Goal: Task Accomplishment & Management: Manage account settings

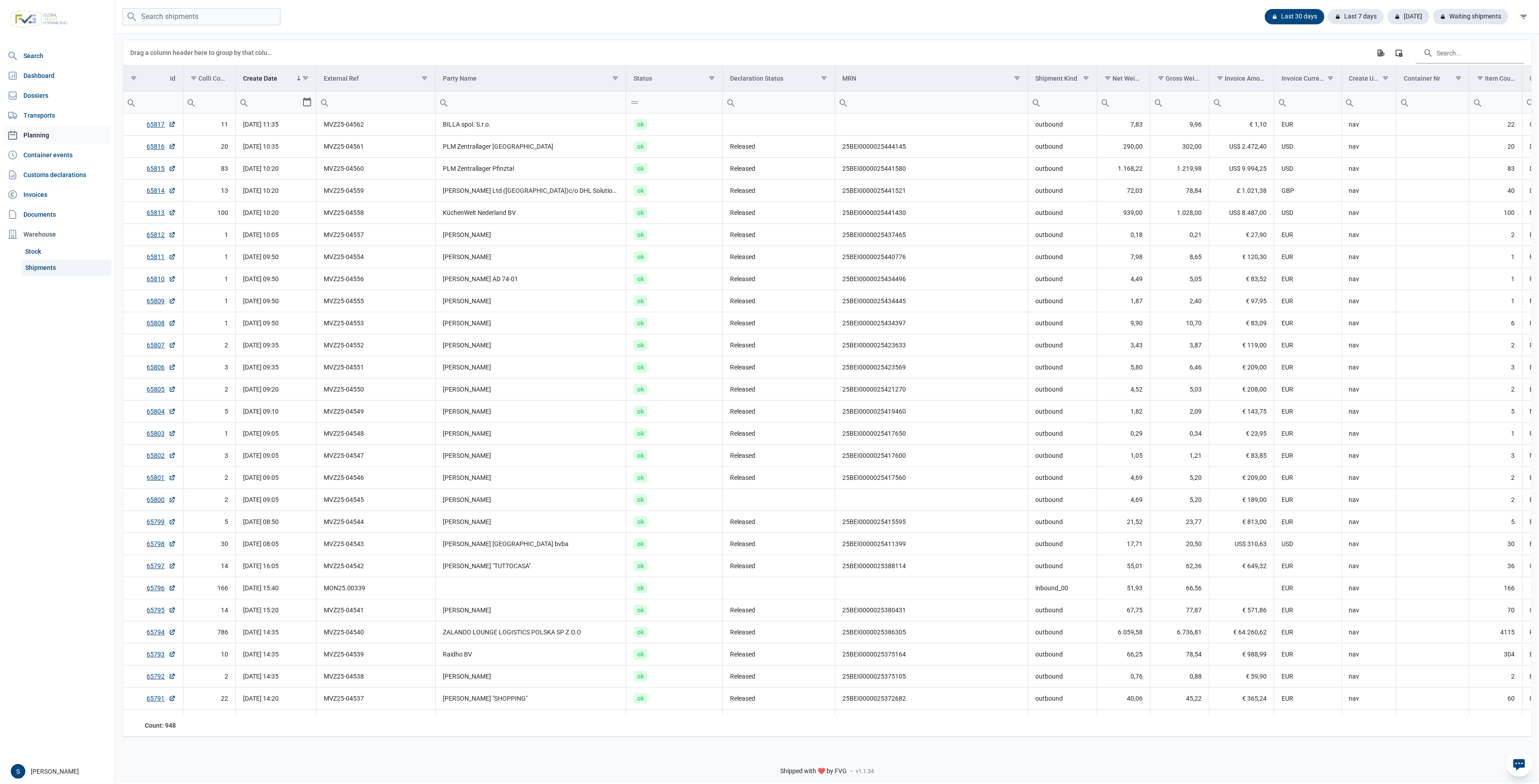
click at [57, 128] on link "Planning" at bounding box center [57, 135] width 108 height 18
click at [63, 102] on link "Dossiers" at bounding box center [57, 96] width 108 height 18
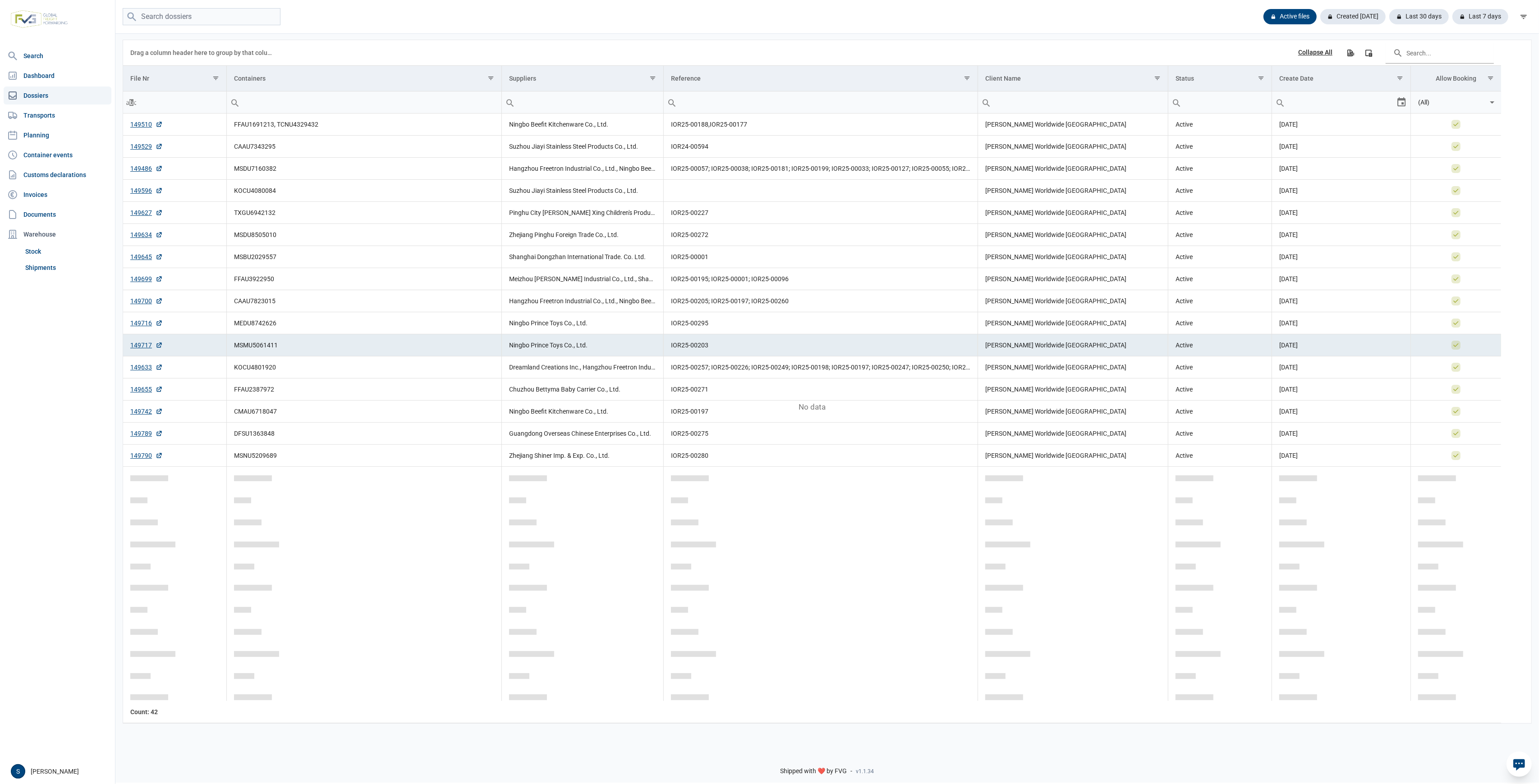
click at [185, 27] on div "Active files Created [DATE] Last 30 days Last 7 days" at bounding box center [827, 17] width 1424 height 34
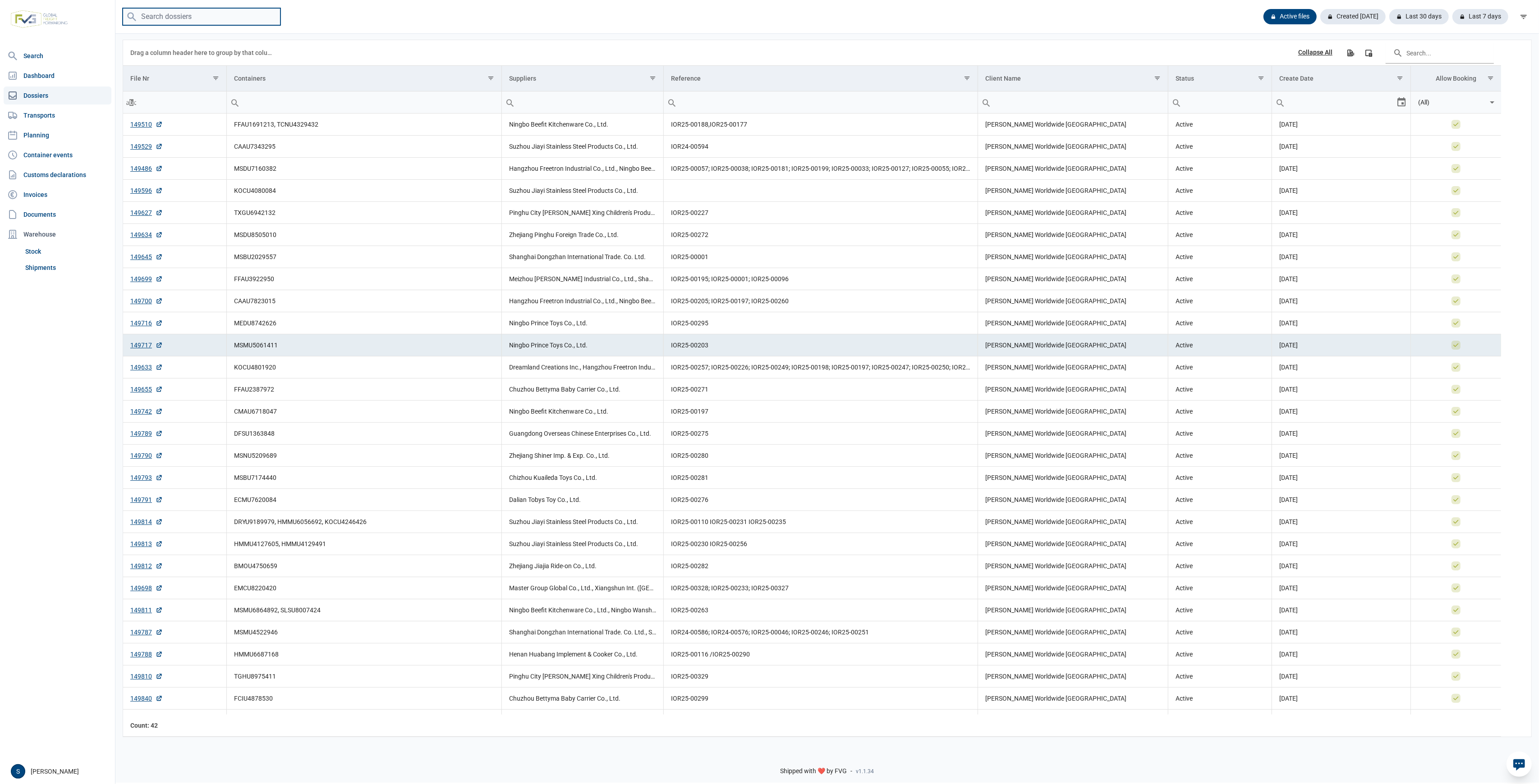
click at [191, 16] on input "search" at bounding box center [201, 17] width 158 height 17
type input "star"
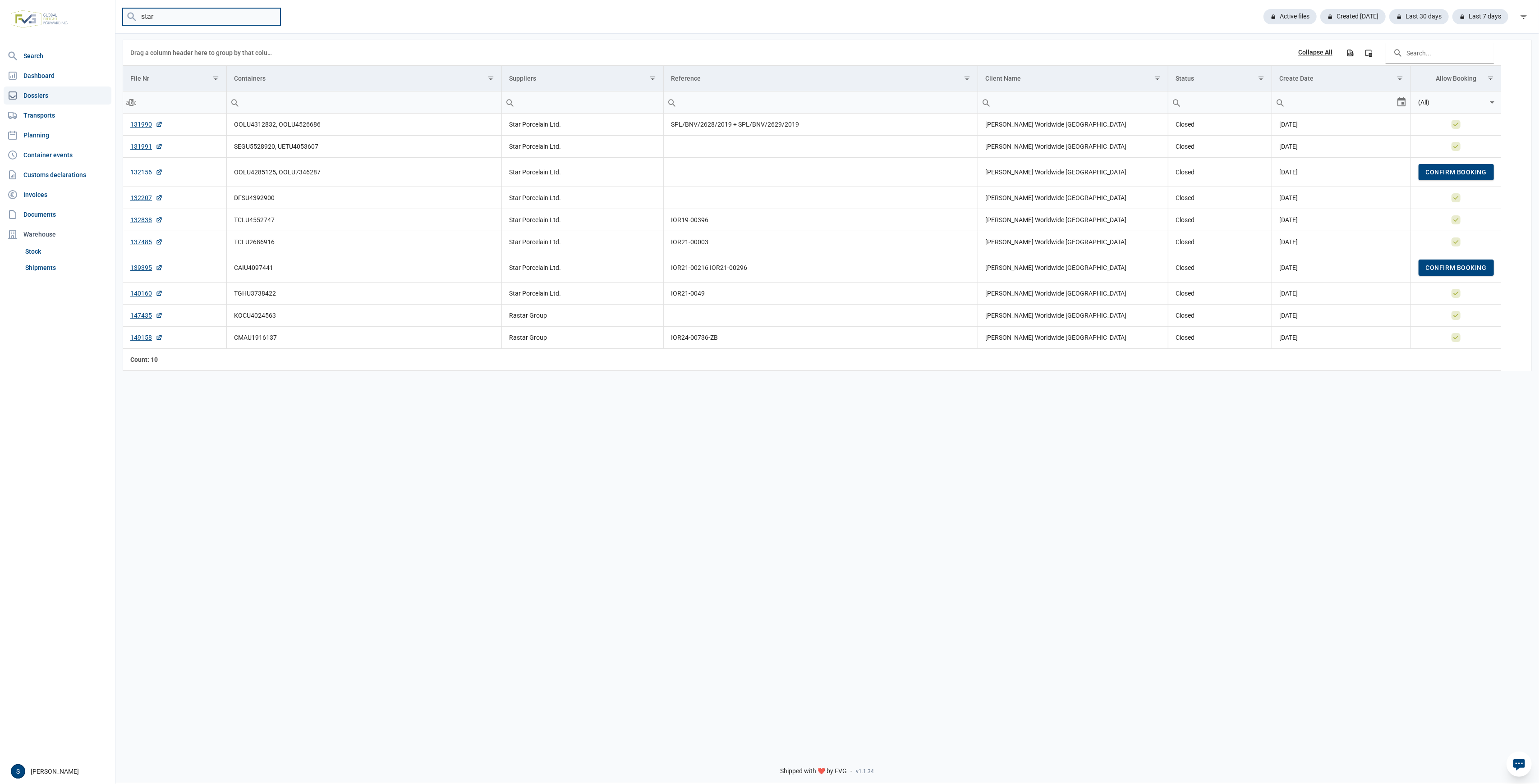
click at [192, 17] on input "star" at bounding box center [201, 17] width 158 height 17
click at [52, 260] on link "Shipments" at bounding box center [66, 268] width 90 height 16
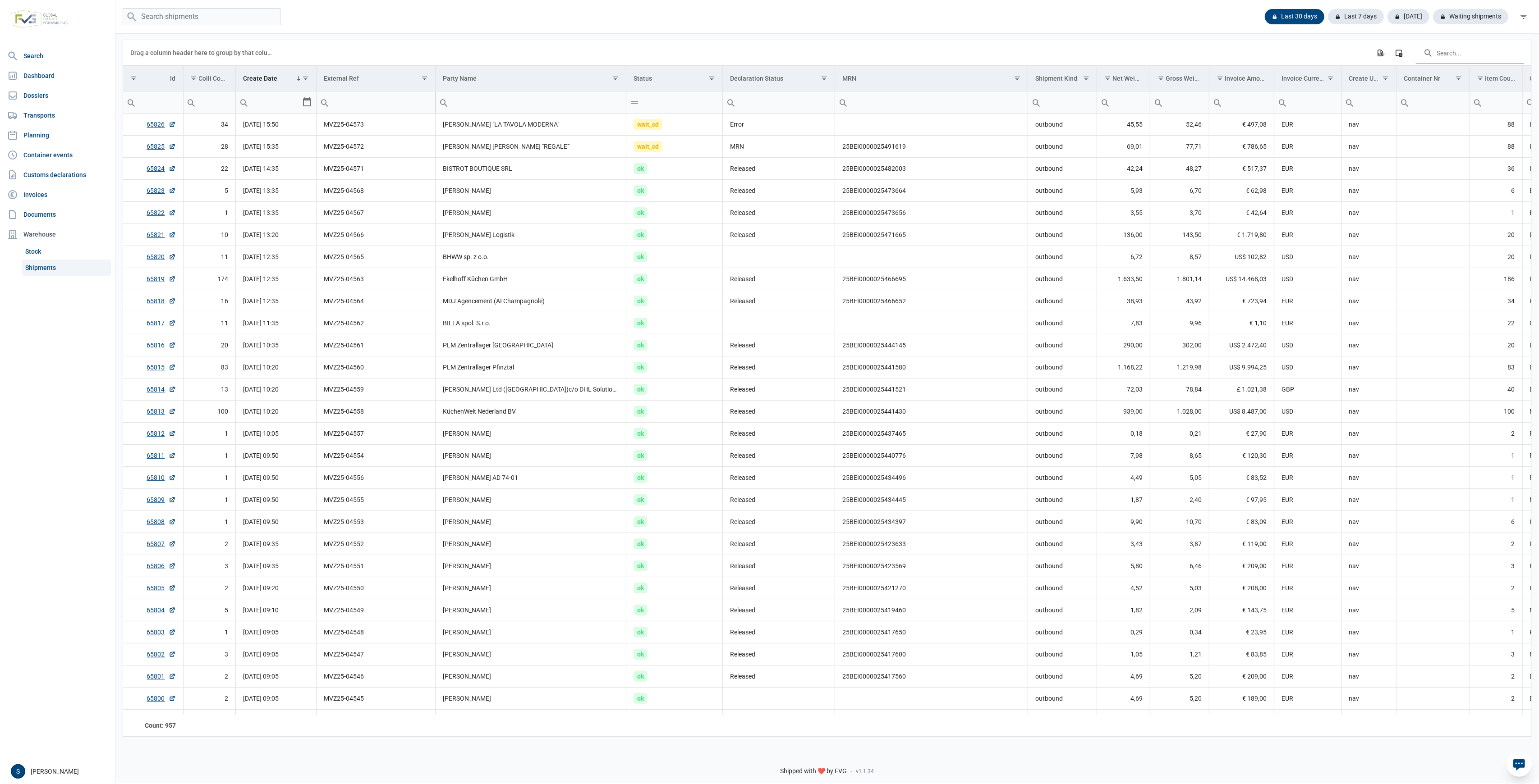
click at [507, 99] on input "Filter cell" at bounding box center [531, 102] width 191 height 21
type input "star decor"
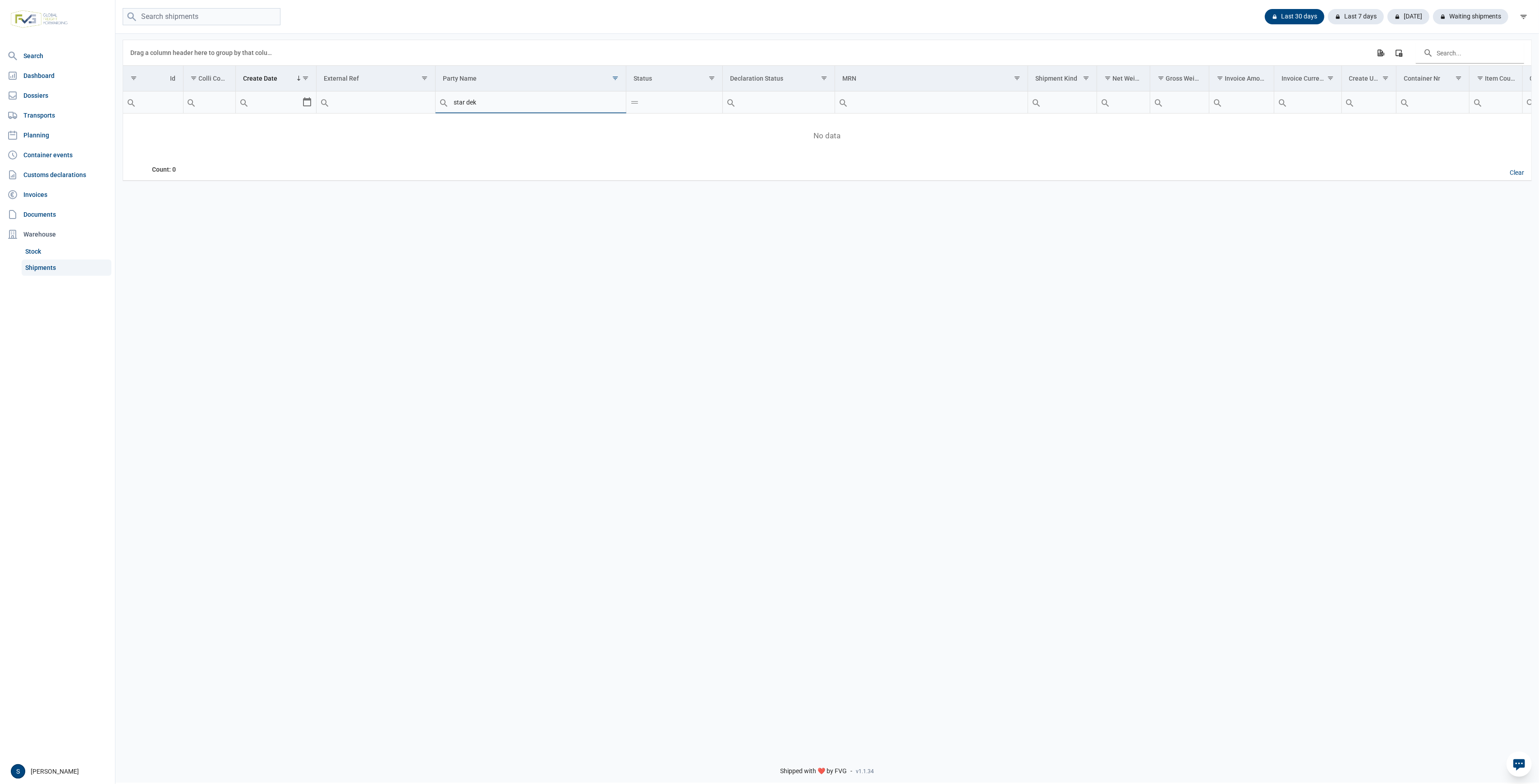
type input "star dek"
type input "star dekor"
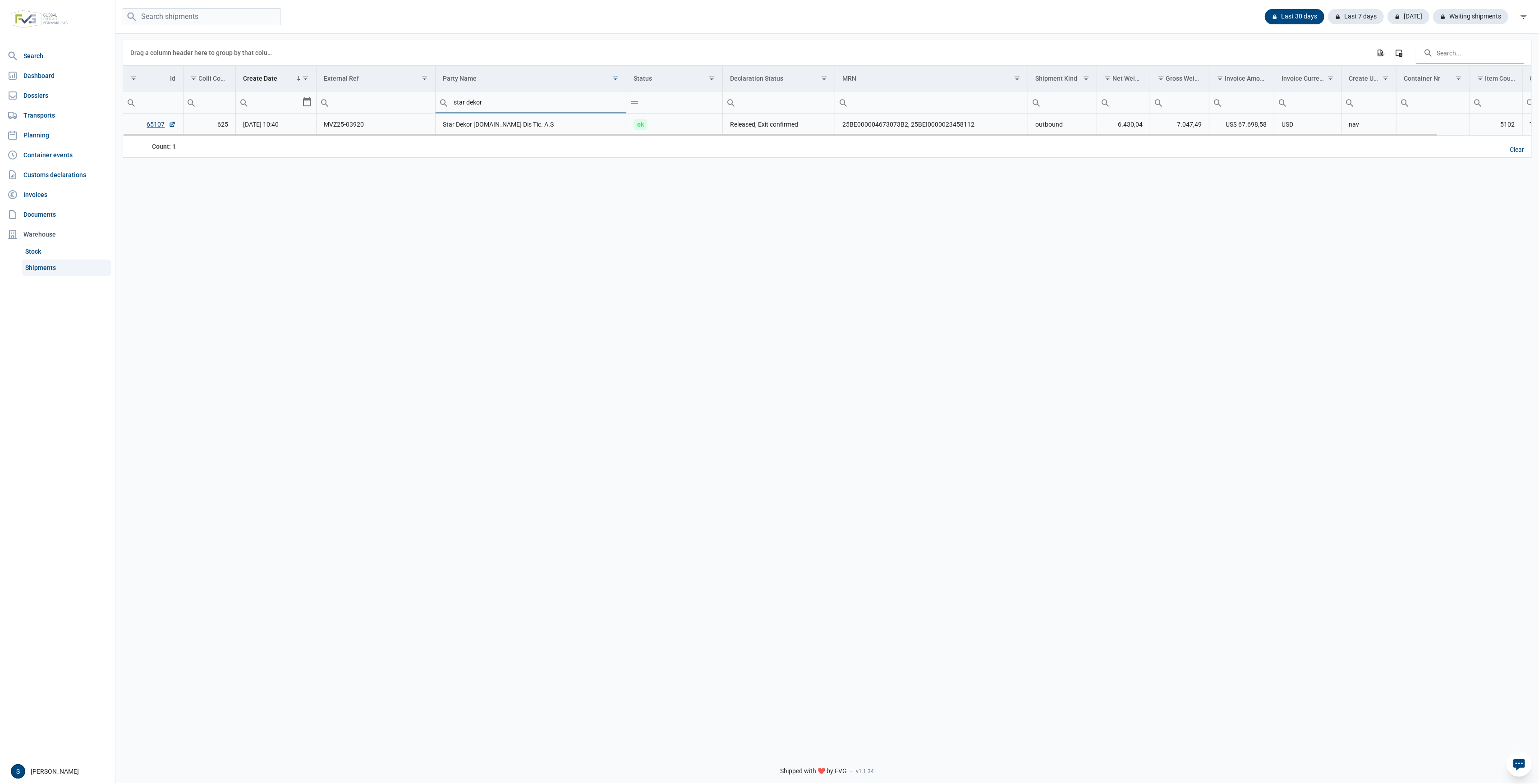
click at [547, 122] on td "Star Dekor [DOMAIN_NAME] Dis Tic. A.S" at bounding box center [531, 124] width 191 height 22
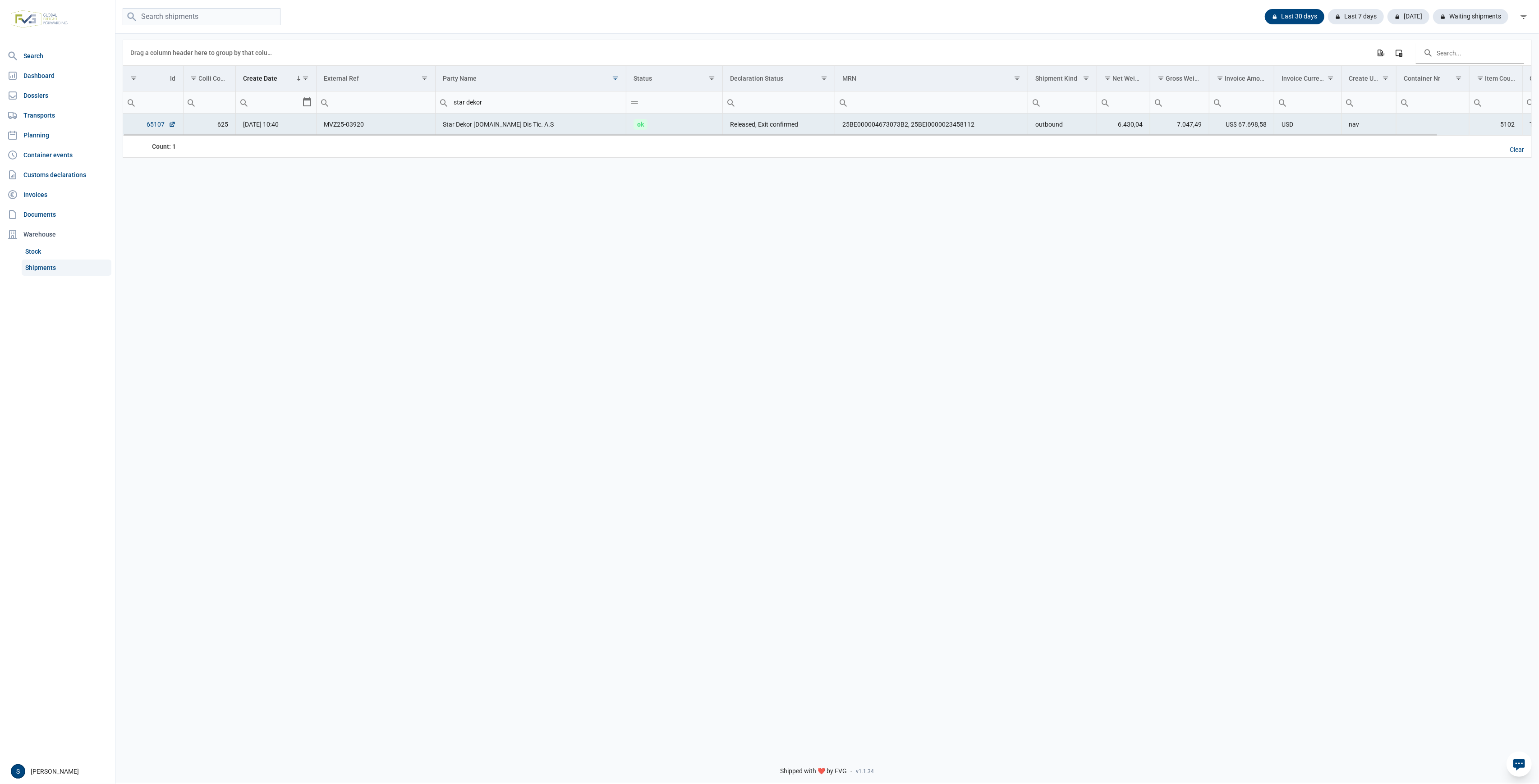
click at [148, 124] on link "65107" at bounding box center [161, 124] width 29 height 9
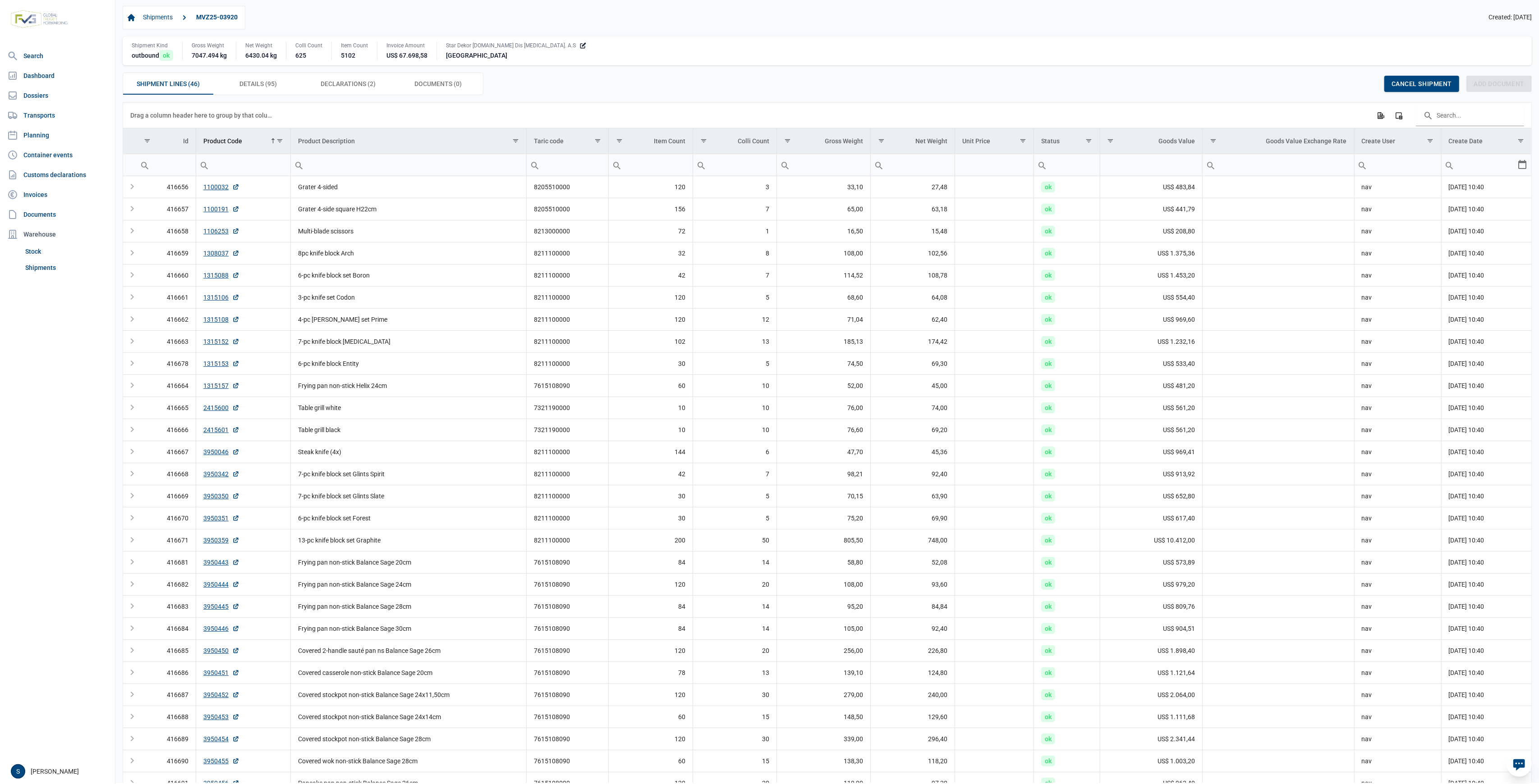
click at [434, 72] on div "Shipments MVZ25-03920 Created: [DATE] Shipment Kind outbound ok Gross Weight 70…" at bounding box center [827, 50] width 1409 height 89
click at [425, 82] on span "Documents (0) Documents (0)" at bounding box center [438, 84] width 47 height 11
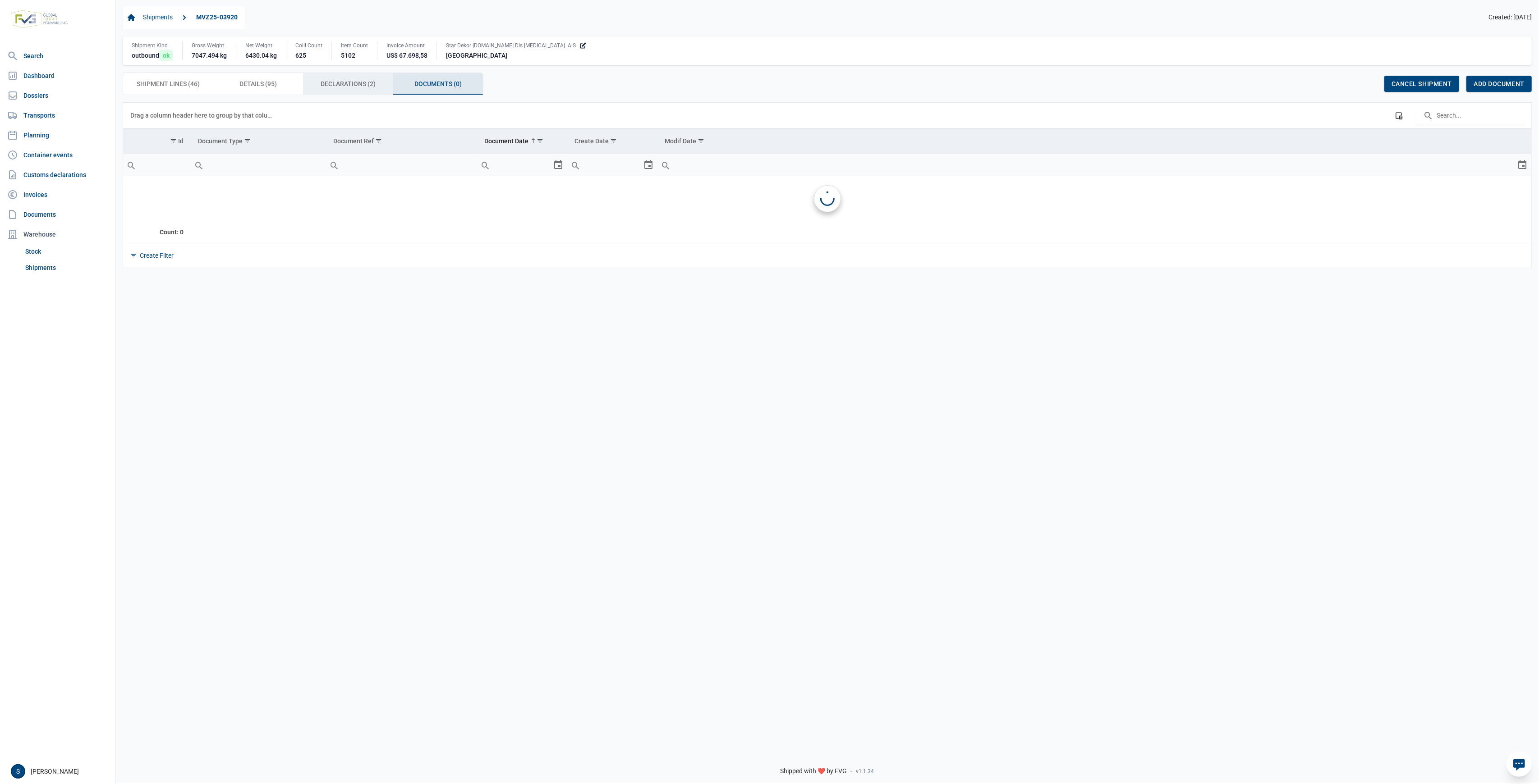
click at [347, 88] on span "Declarations (2) Declarations (2)" at bounding box center [348, 84] width 55 height 11
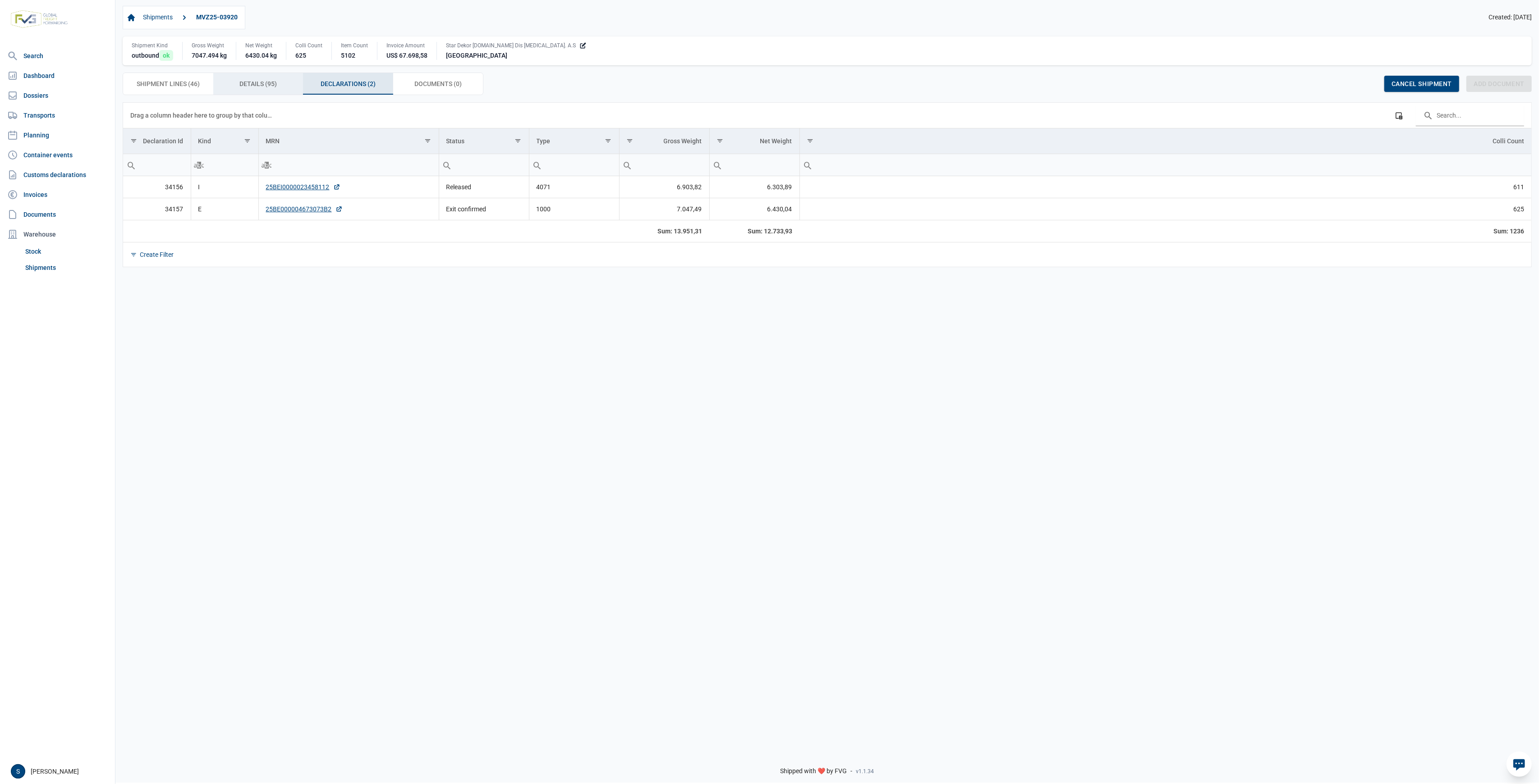
click at [255, 81] on span "Details (95) Details (95)" at bounding box center [258, 84] width 38 height 11
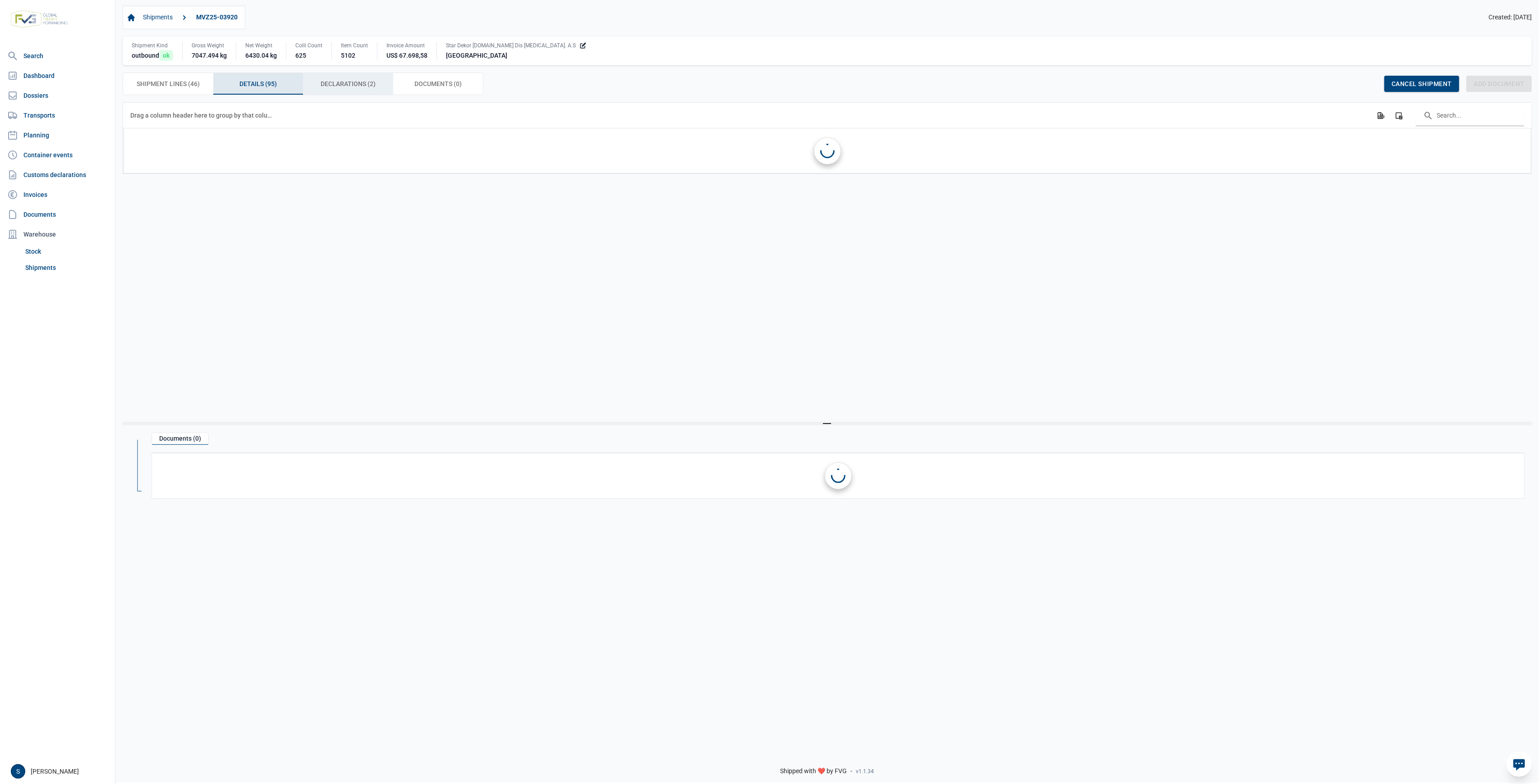
click at [427, 81] on span "Documents (0) Documents (0)" at bounding box center [438, 84] width 47 height 11
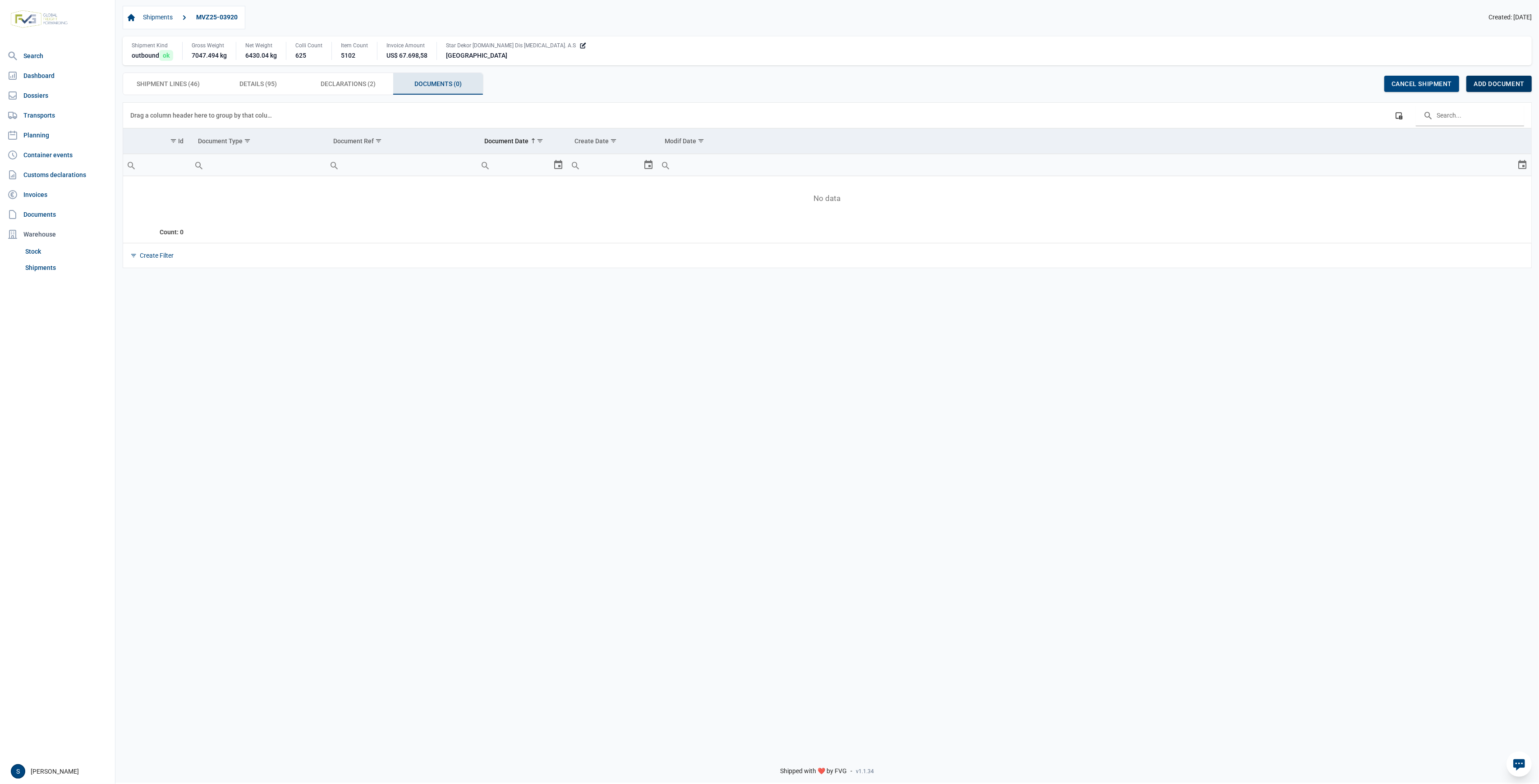
click at [1486, 86] on span "Add document" at bounding box center [1499, 84] width 51 height 7
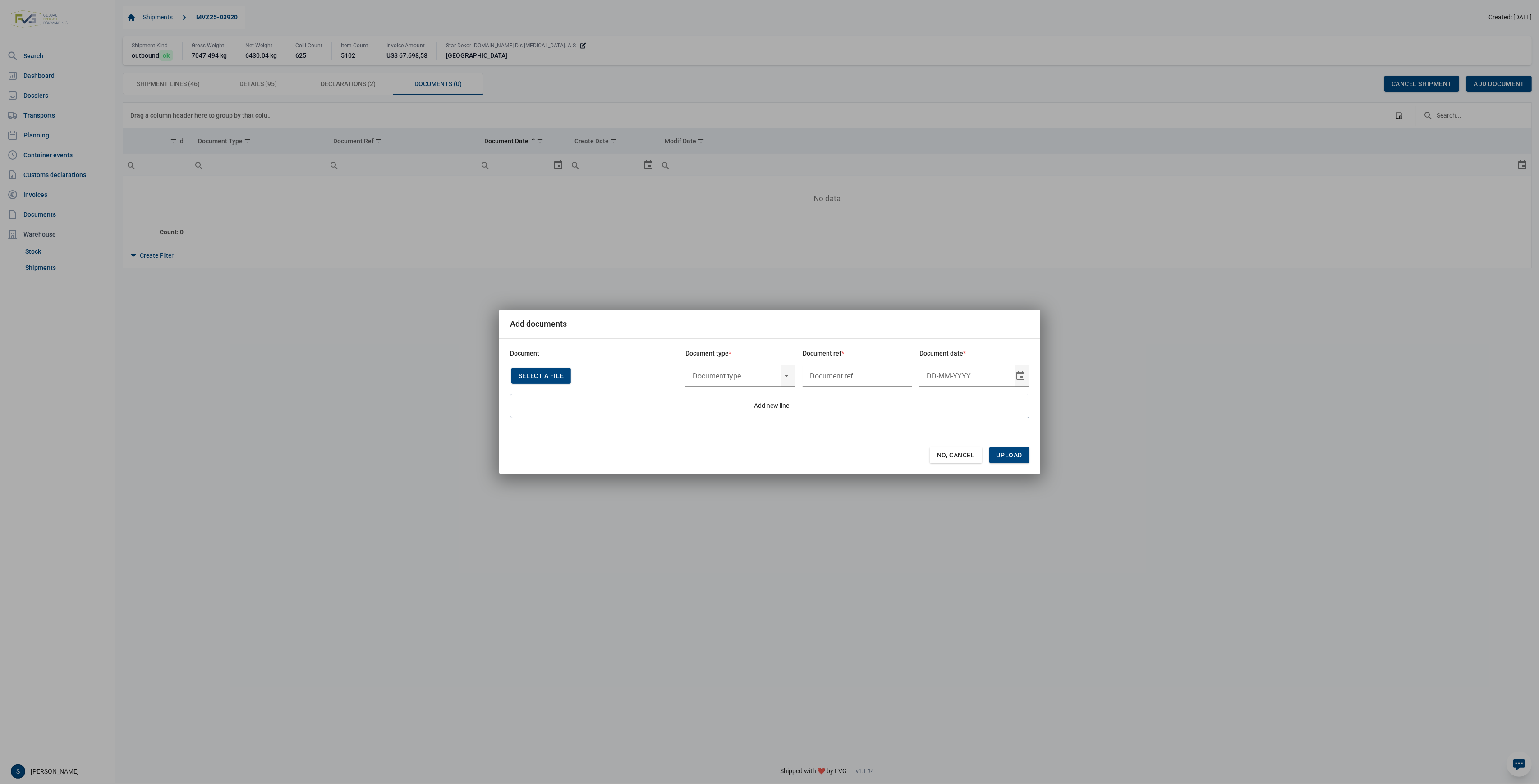
click at [548, 377] on span "Select a file" at bounding box center [541, 376] width 45 height 7
type input "Afgetekende ATR Star Dekor MVZ25-03920"
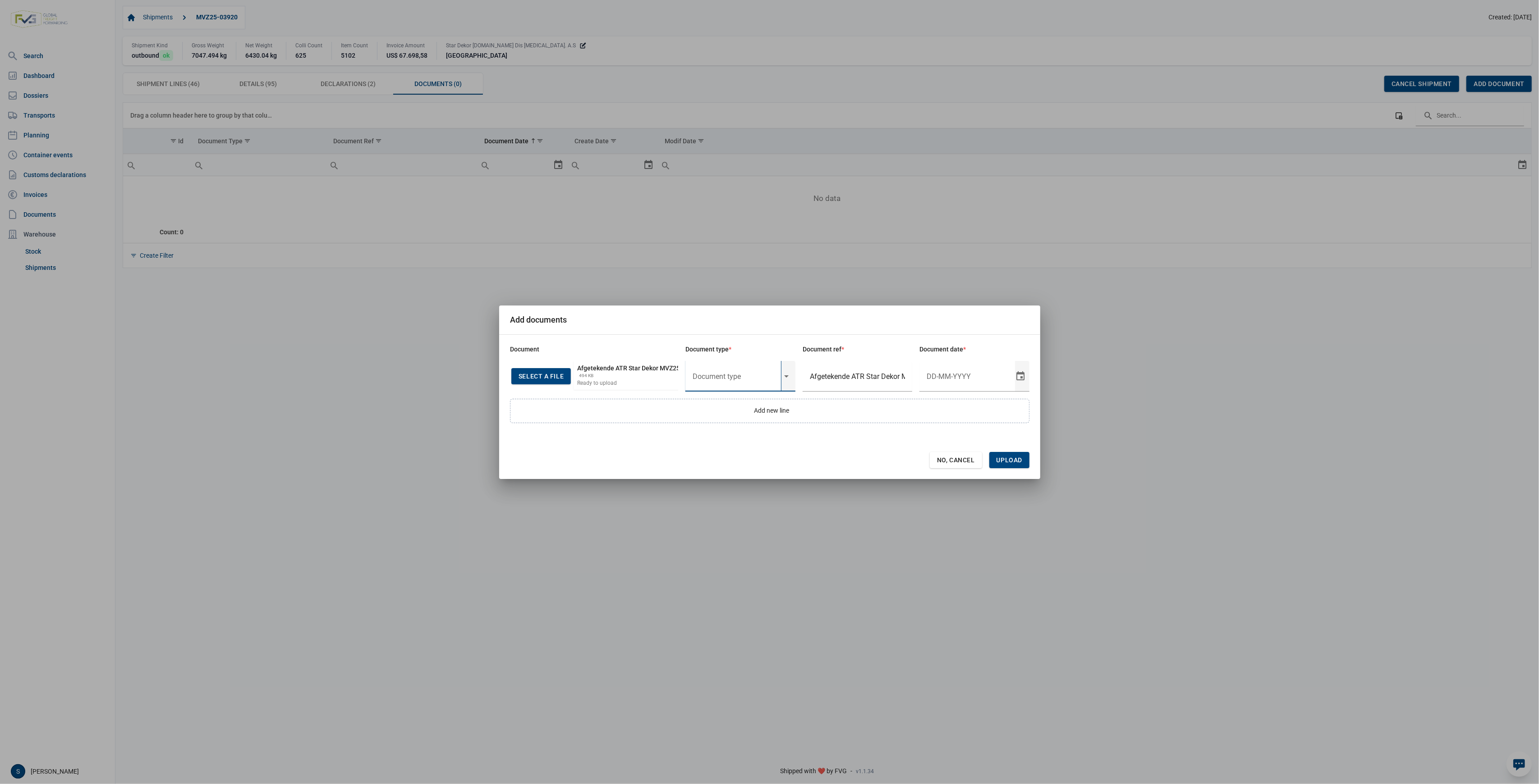
click at [716, 374] on input "text" at bounding box center [733, 376] width 96 height 30
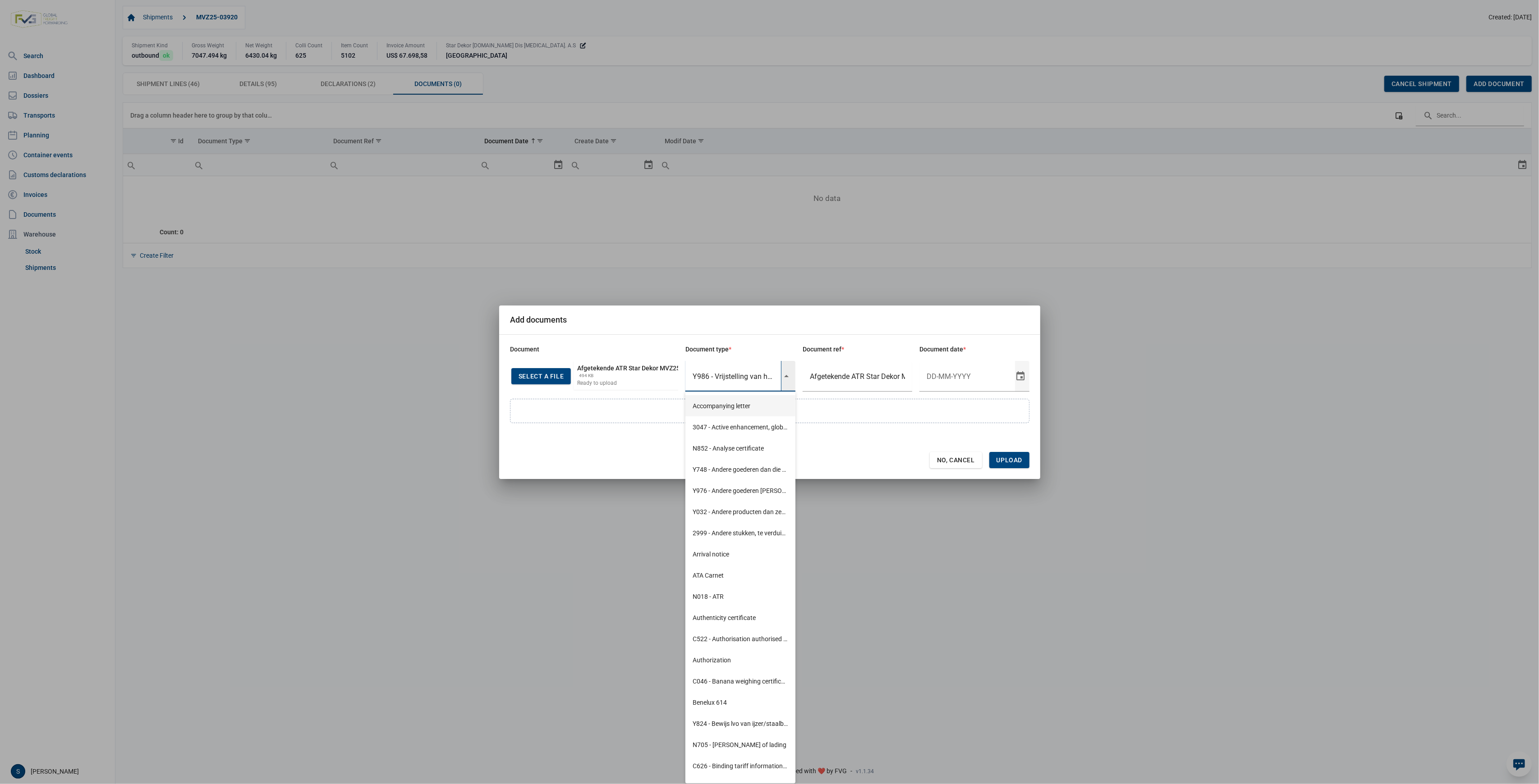
scroll to position [2962, 0]
click at [713, 376] on input "Y986 - Vrijstelling van het in artikel 11, leden 1 en 2," at bounding box center [733, 376] width 96 height 30
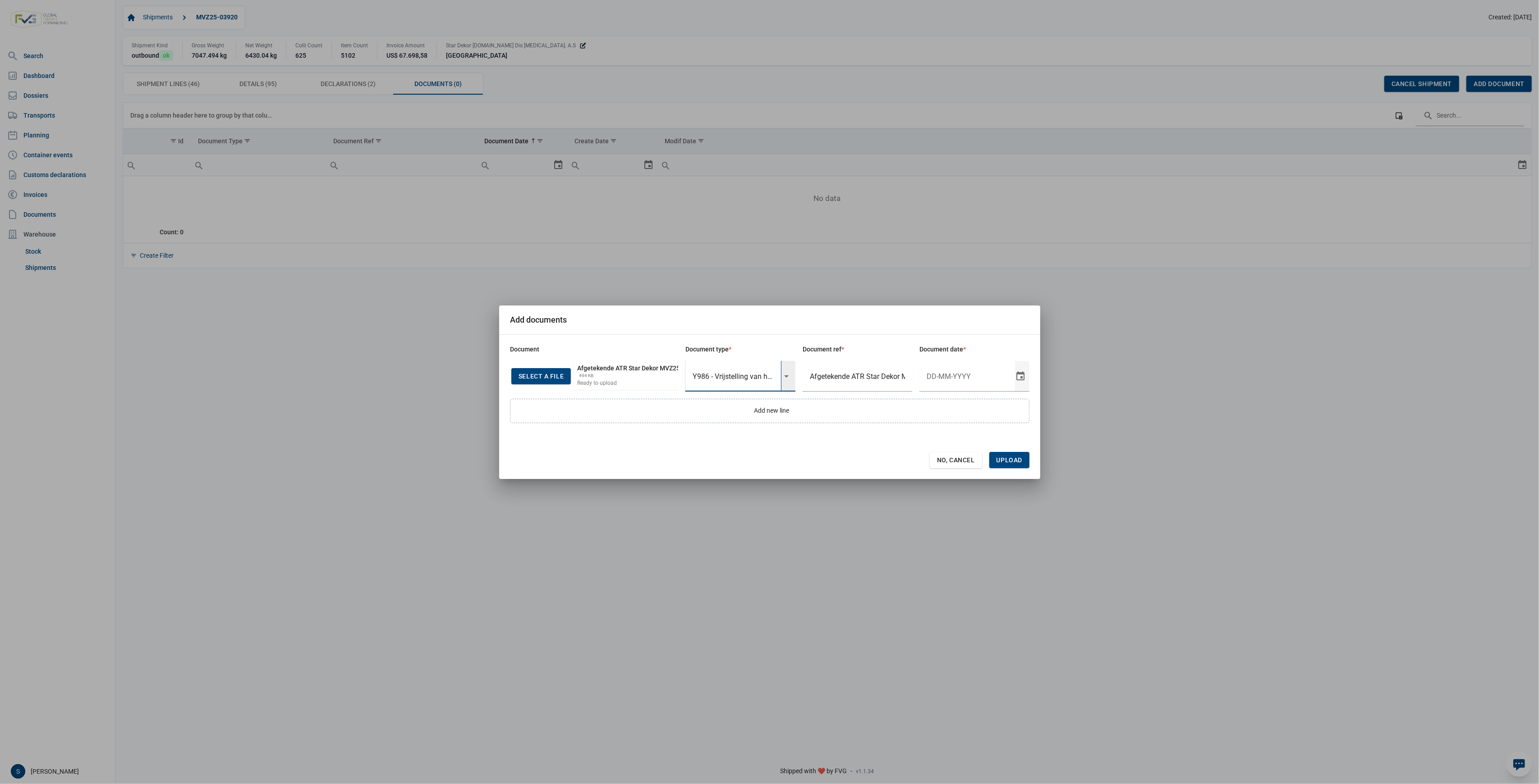
click at [792, 370] on div "Select" at bounding box center [790, 376] width 11 height 30
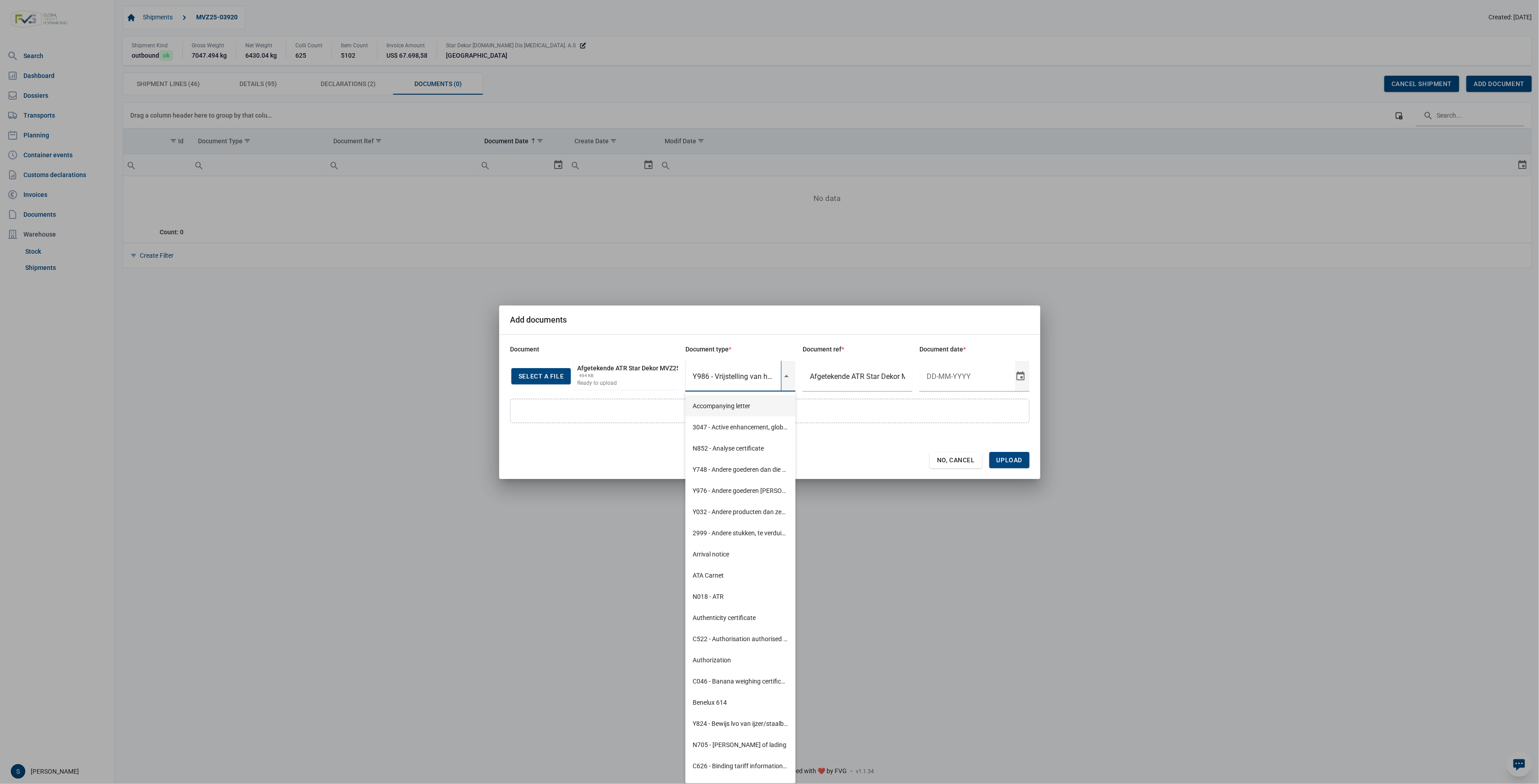
click at [697, 374] on input "Y986 - Vrijstelling van het in artikel 11, leden 1 en 2," at bounding box center [733, 376] width 96 height 30
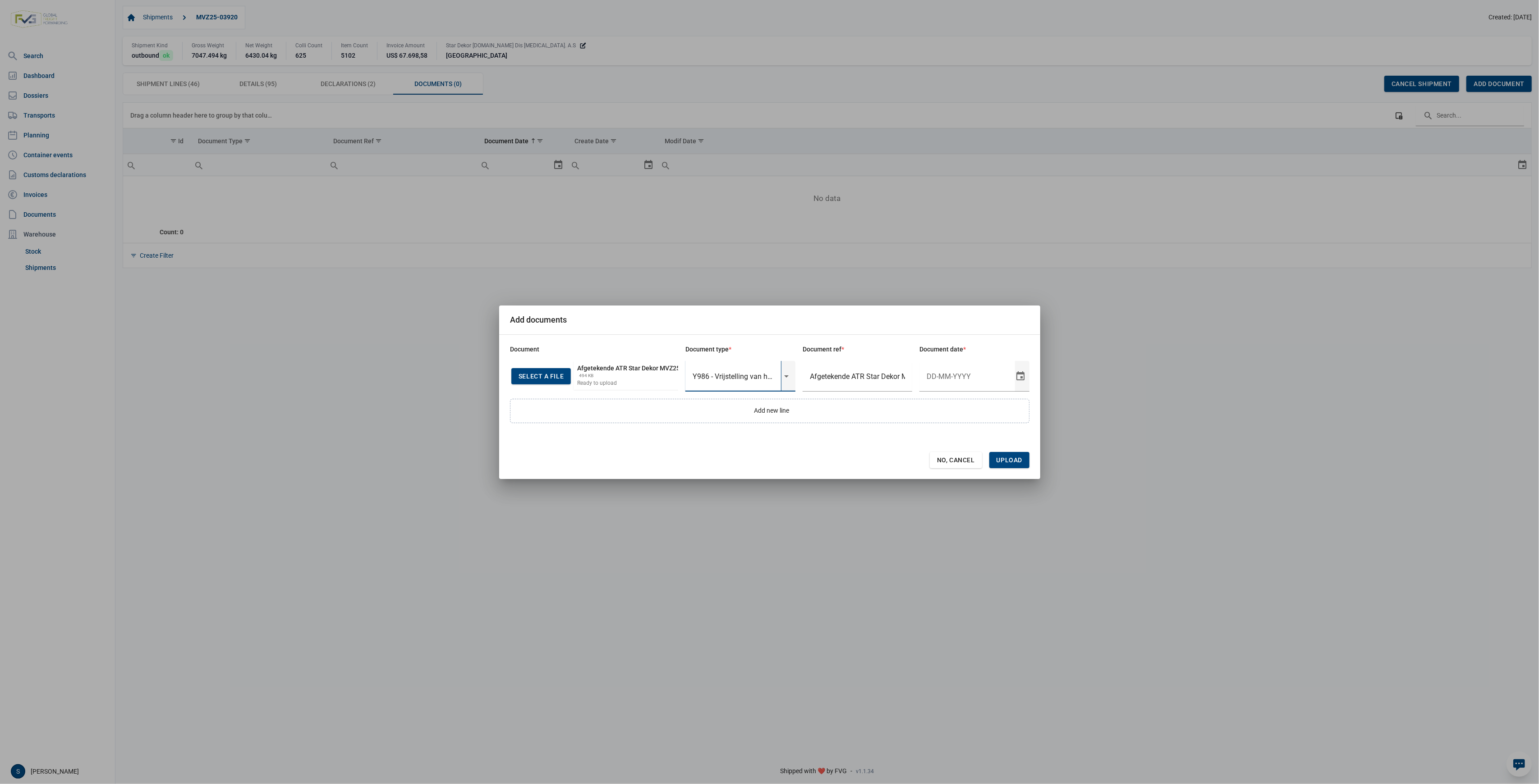
drag, startPoint x: 698, startPoint y: 374, endPoint x: 822, endPoint y: 377, distance: 124.0
click at [788, 377] on div "Y986 - Vrijstelling van het in artikel 11, leden 1 en 2," at bounding box center [740, 376] width 110 height 30
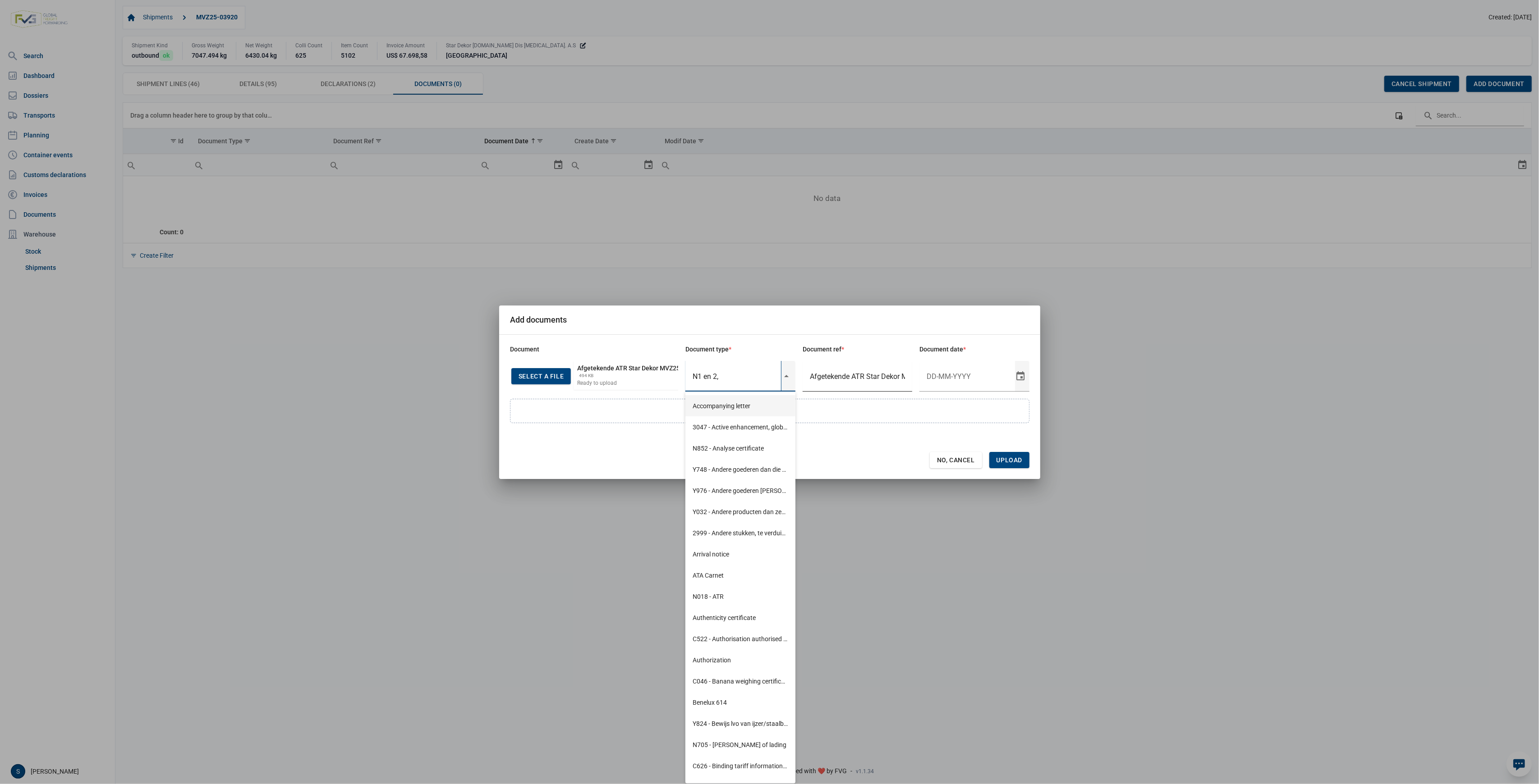
scroll to position [0, 0]
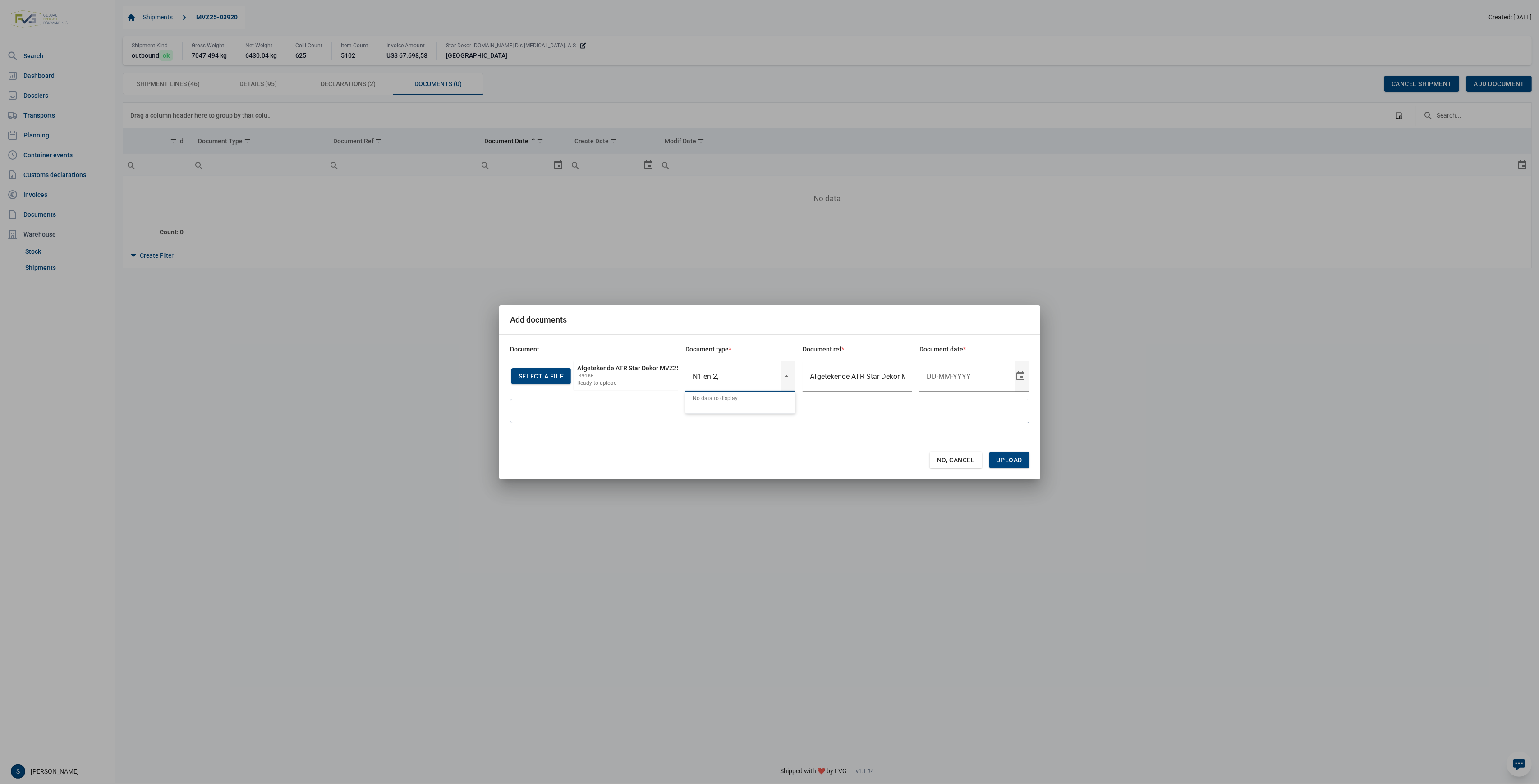
drag, startPoint x: 746, startPoint y: 381, endPoint x: 698, endPoint y: 384, distance: 48.1
click at [698, 384] on input "N1 en 2," at bounding box center [733, 376] width 96 height 30
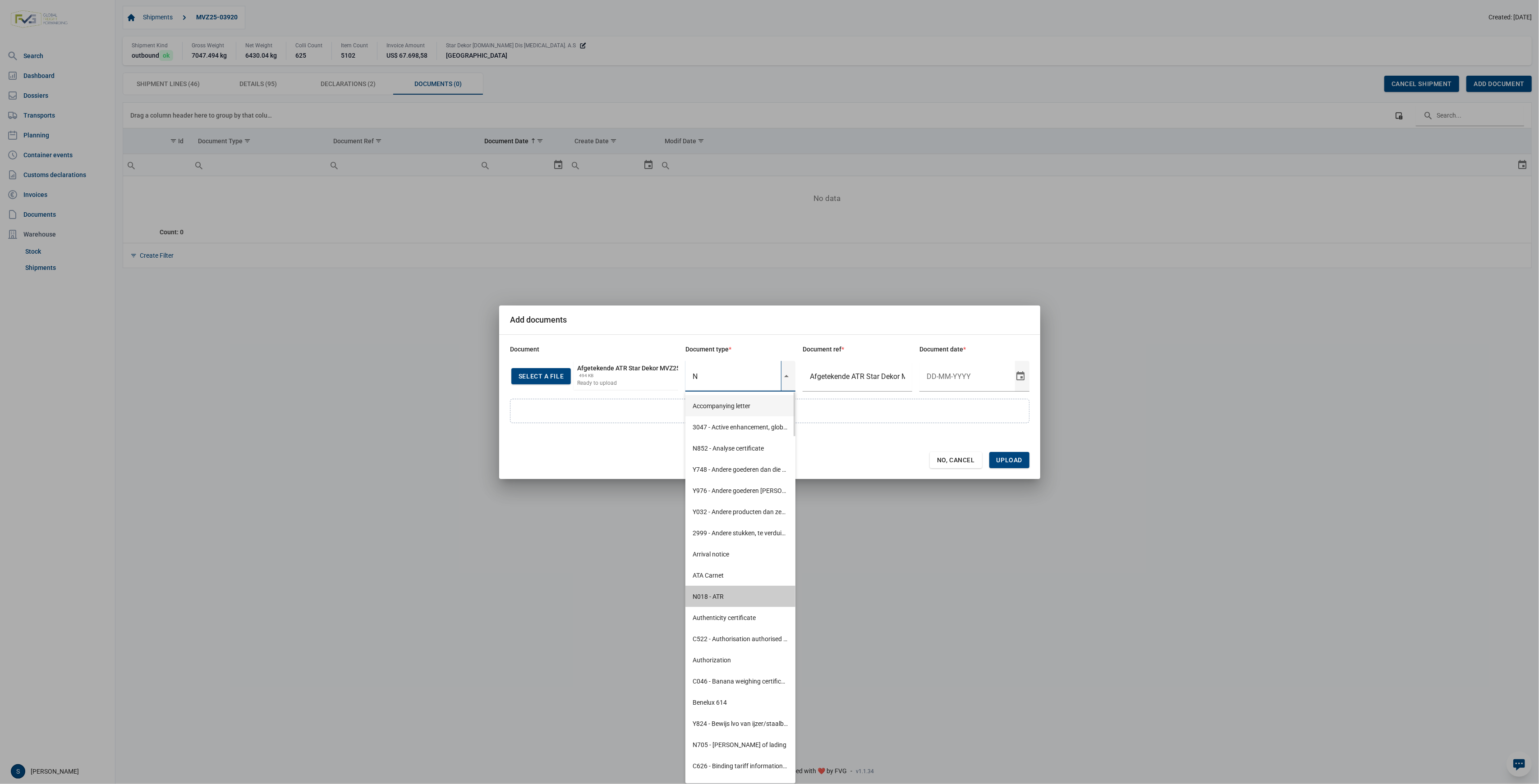
drag, startPoint x: 729, startPoint y: 595, endPoint x: 731, endPoint y: 586, distance: 9.2
click at [729, 595] on div "N018 - ATR" at bounding box center [740, 596] width 110 height 21
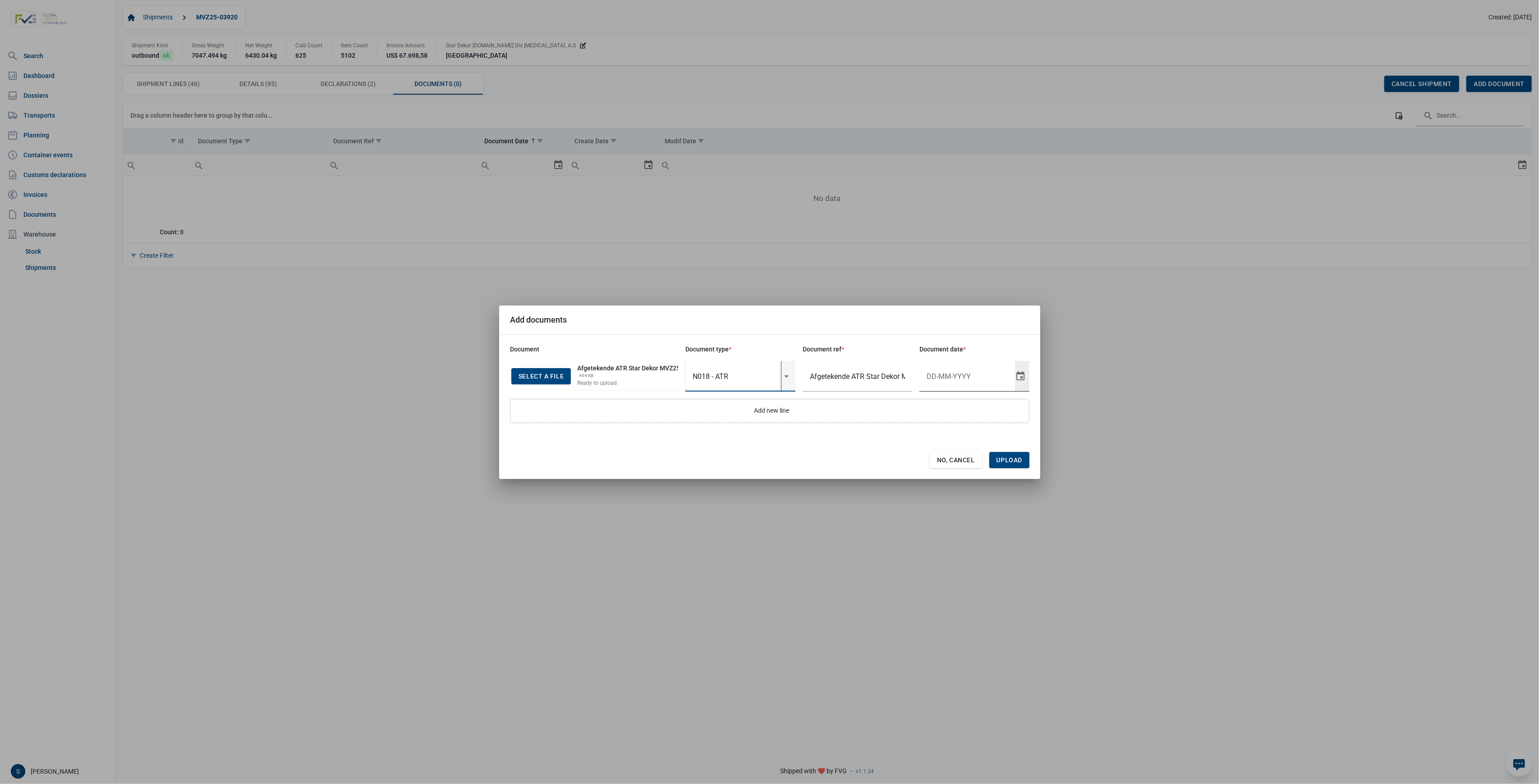
type input "N018 - ATR"
click at [955, 377] on input "Document date" at bounding box center [967, 376] width 96 height 30
click at [1019, 377] on div "Select" at bounding box center [1024, 376] width 11 height 30
click at [826, 379] on input "Afgetekende ATR Star Dekor MVZ25-03920" at bounding box center [857, 376] width 110 height 30
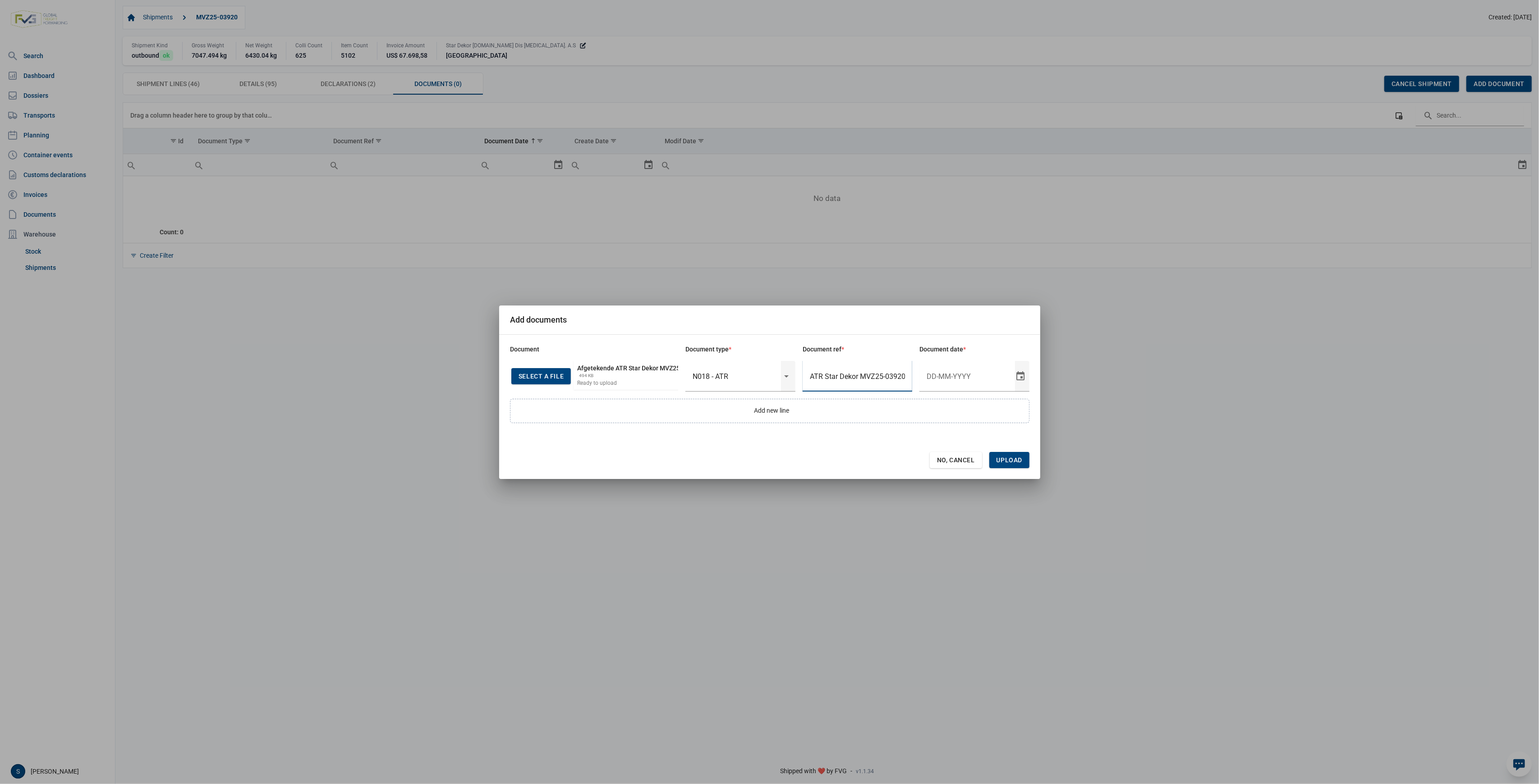
drag, startPoint x: 812, startPoint y: 377, endPoint x: 1069, endPoint y: 395, distance: 257.6
click at [1069, 395] on div "Add documents Document Document type * Document ref * Document date * Select a …" at bounding box center [770, 392] width 1539 height 784
click at [839, 373] on input "text" at bounding box center [857, 376] width 110 height 30
type input "b"
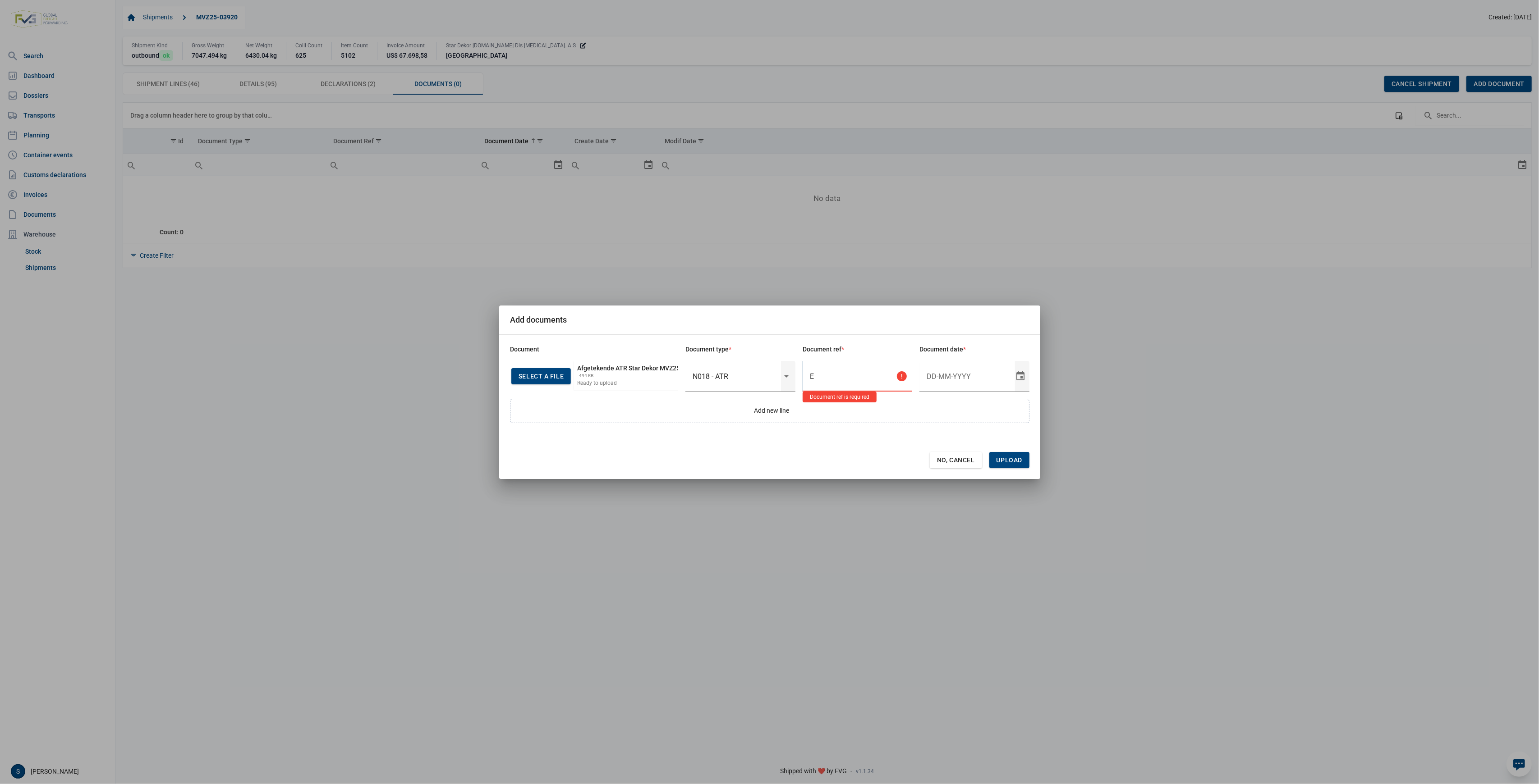
click at [838, 374] on input "E" at bounding box center [857, 376] width 110 height 30
drag, startPoint x: 825, startPoint y: 375, endPoint x: 796, endPoint y: 376, distance: 29.0
click at [796, 376] on div "Select a file or Drop a file here Afgetekende ATR Star Dekor MVZ25-03920.pdf 49…" at bounding box center [770, 376] width 519 height 30
type input "BE1.445.523"
click at [1028, 375] on div "Select" at bounding box center [1024, 376] width 11 height 30
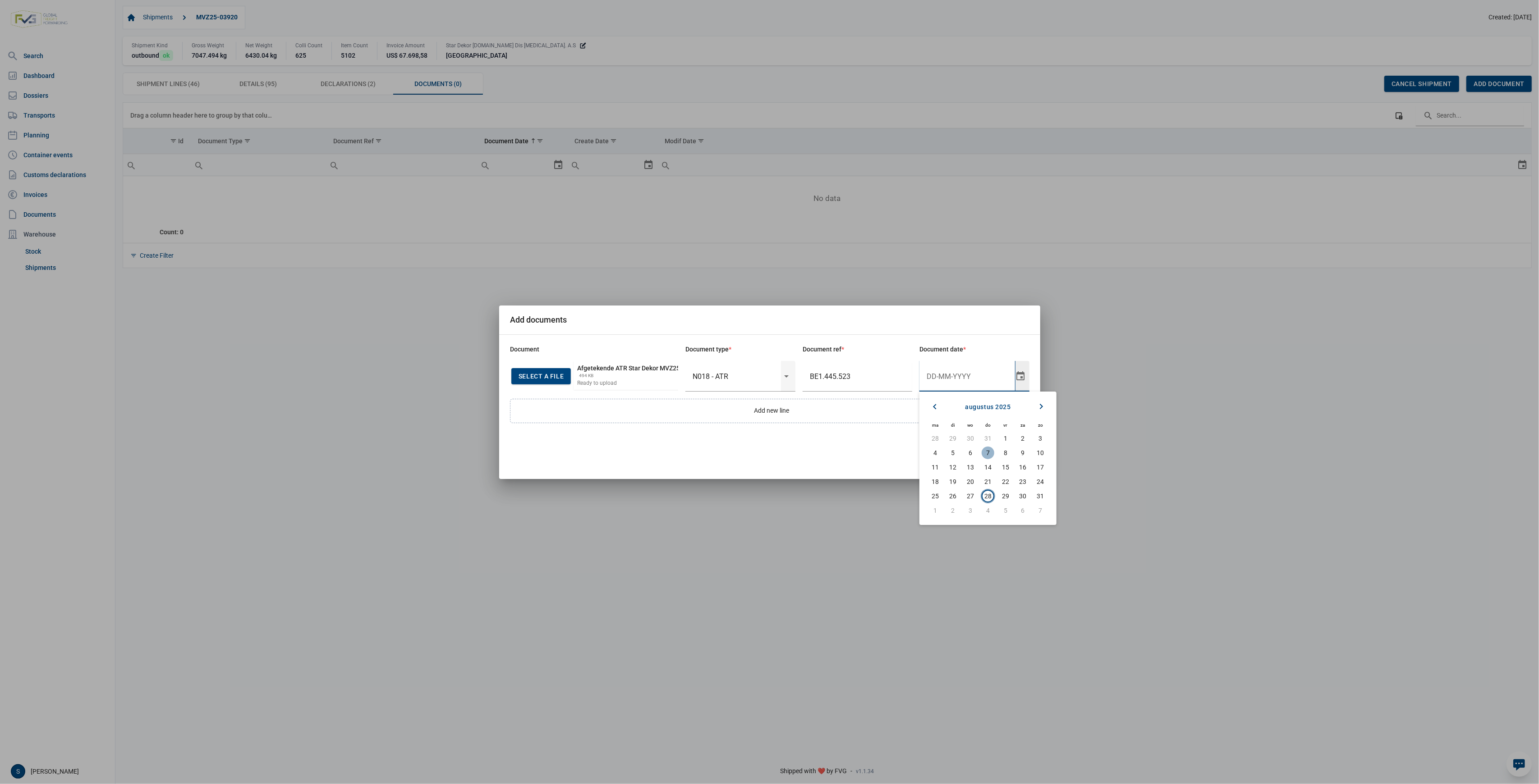
click at [990, 451] on span "7" at bounding box center [988, 453] width 13 height 13
type input "7-8-2025"
click at [1029, 472] on div "Document Document type * Document ref * Document date * Select a file or Drop a…" at bounding box center [770, 407] width 541 height 144
click at [1020, 466] on span "Upload" at bounding box center [1009, 460] width 40 height 16
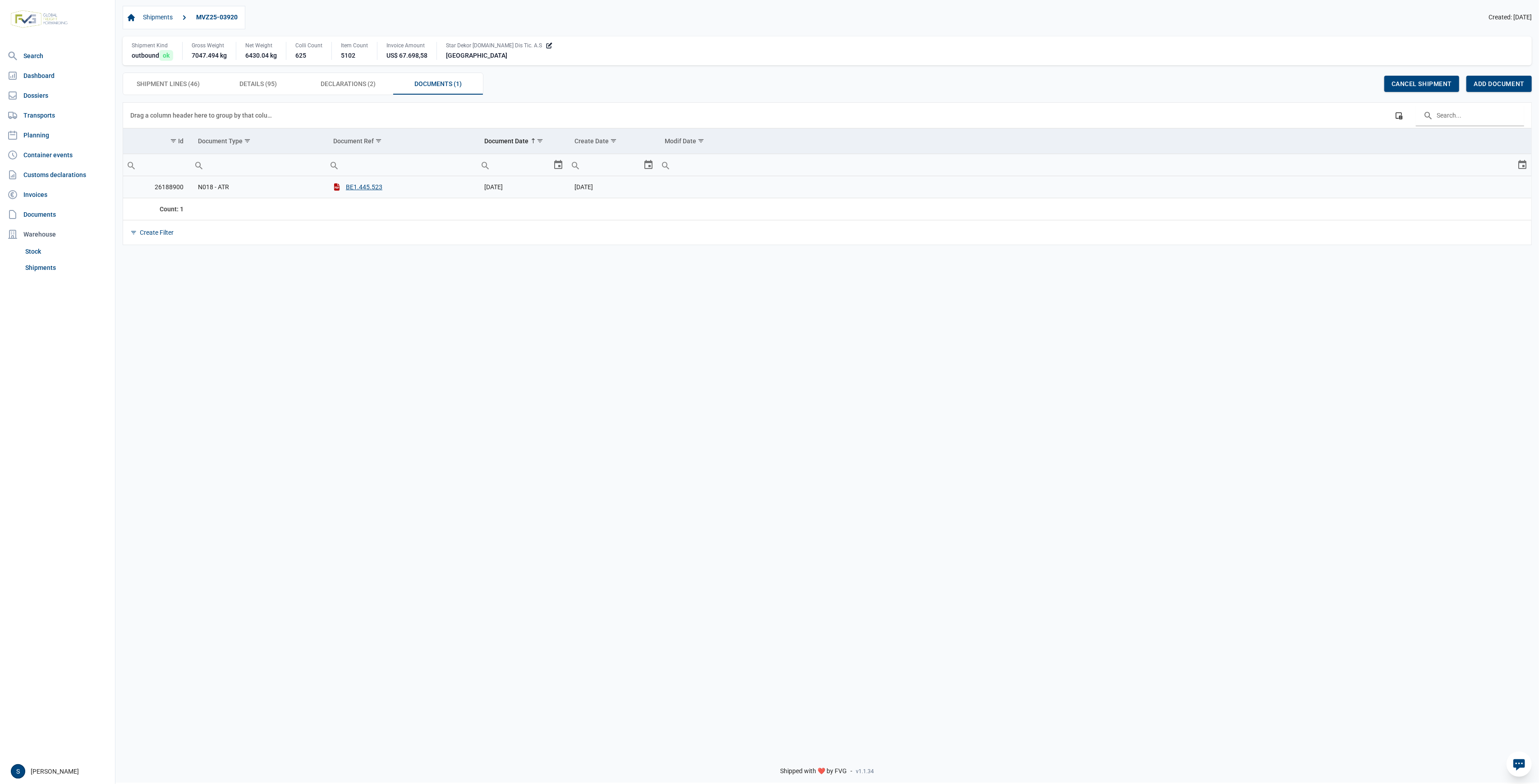
click at [593, 189] on span "28-08-2025" at bounding box center [584, 187] width 19 height 7
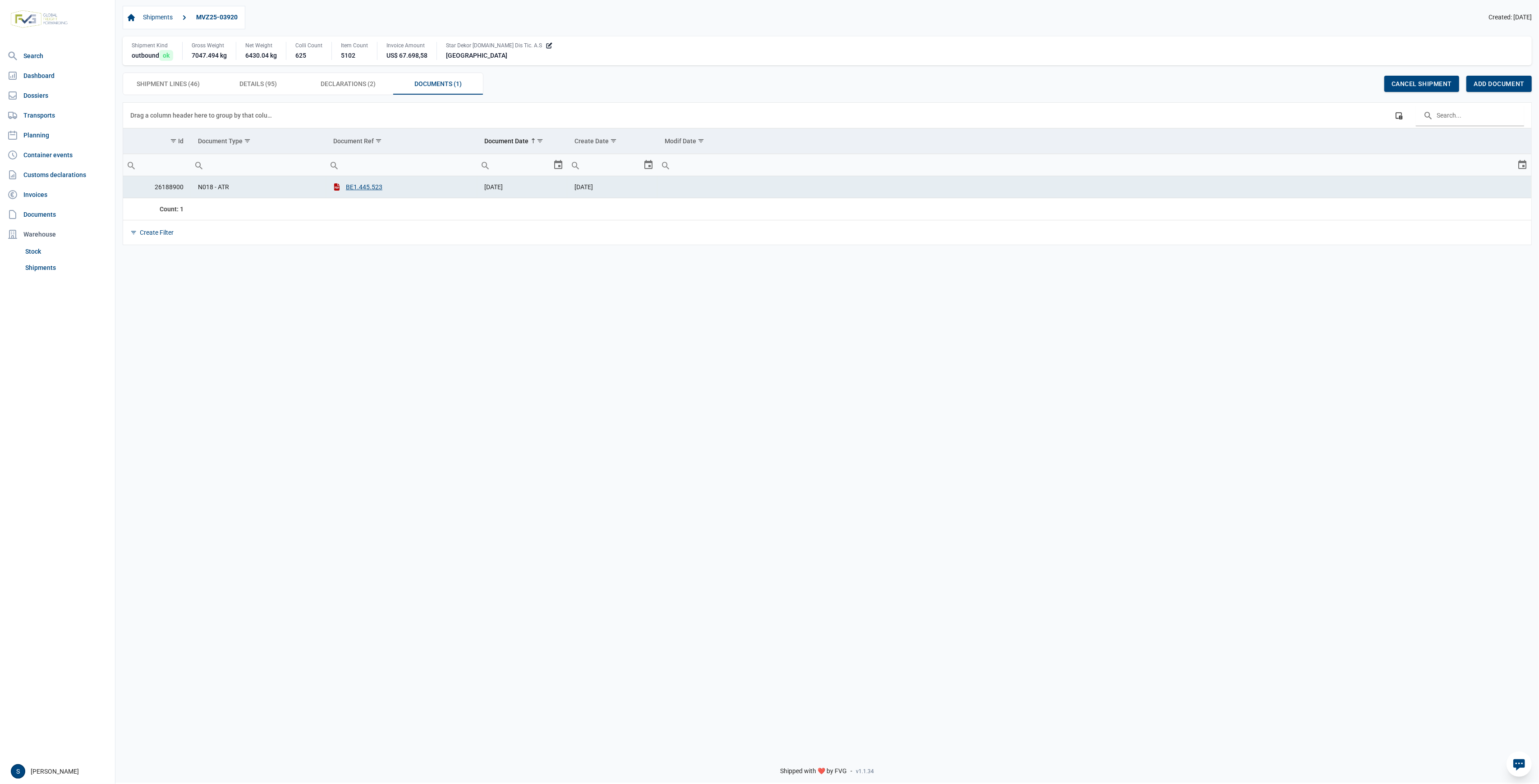
click at [584, 188] on span "28-08-2025" at bounding box center [584, 187] width 19 height 7
drag, startPoint x: 577, startPoint y: 187, endPoint x: 719, endPoint y: 187, distance: 142.0
click at [719, 187] on tr "26188900 N018 - ATR BE1.445.523 07-08-2025 28-08-2025" at bounding box center [827, 187] width 1408 height 22
drag, startPoint x: 534, startPoint y: 185, endPoint x: 262, endPoint y: 244, distance: 278.3
click at [314, 254] on div "Data grid with 1 rows and 6 columns Drag a column header here to group by that …" at bounding box center [827, 423] width 1424 height 642
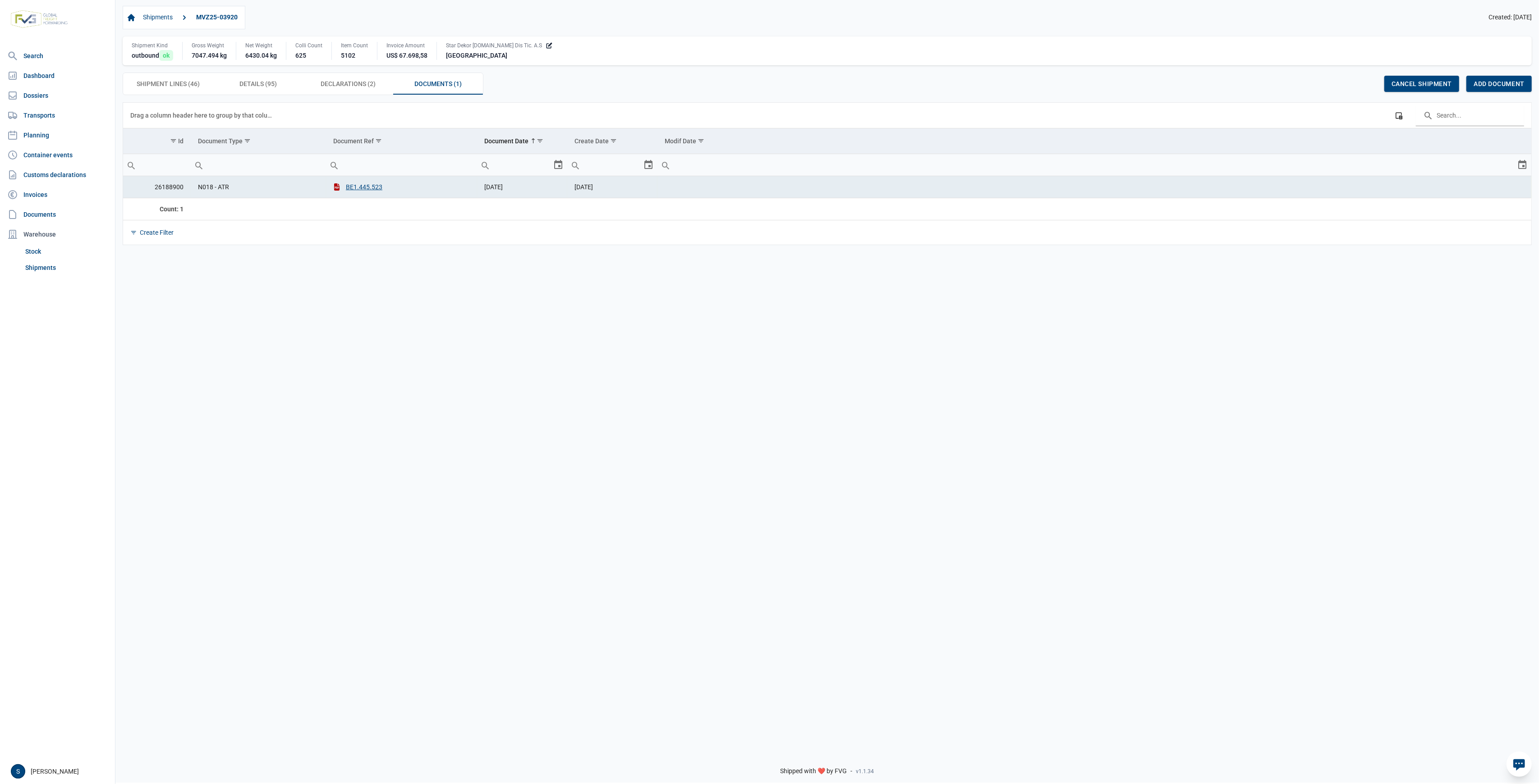
click at [160, 193] on td "26188900" at bounding box center [157, 187] width 68 height 22
drag, startPoint x: 502, startPoint y: 190, endPoint x: 545, endPoint y: 190, distance: 43.0
click at [516, 190] on td "07-08-2025" at bounding box center [522, 187] width 90 height 22
drag, startPoint x: 600, startPoint y: 187, endPoint x: 641, endPoint y: 188, distance: 41.0
click at [641, 188] on td "28-08-2025" at bounding box center [612, 187] width 90 height 22
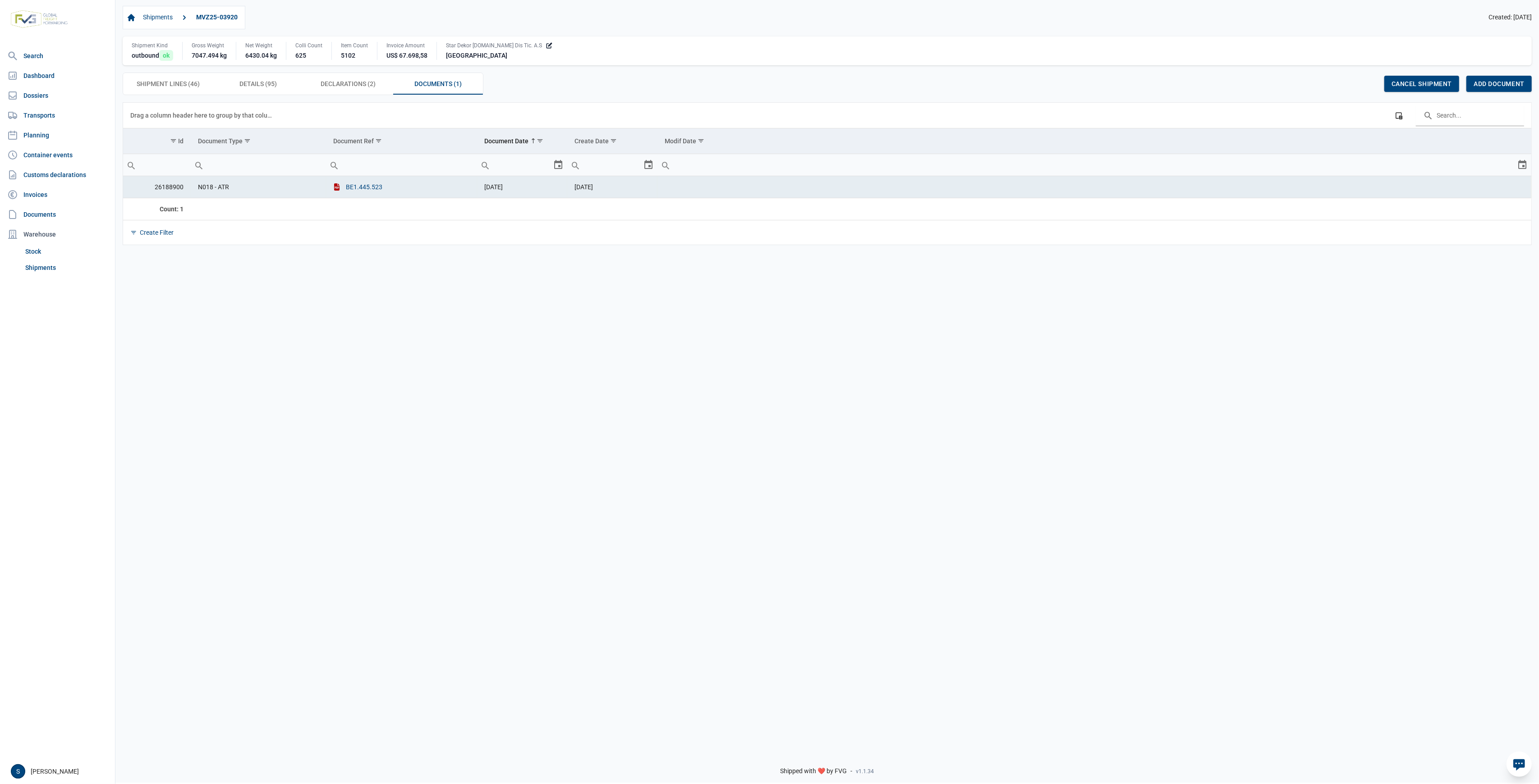
click at [369, 185] on button "BE1.445.523" at bounding box center [358, 187] width 49 height 9
drag, startPoint x: 656, startPoint y: 194, endPoint x: 623, endPoint y: 193, distance: 33.0
click at [655, 194] on td "28-08-2025" at bounding box center [612, 187] width 90 height 22
click at [623, 193] on td "28-08-2025" at bounding box center [612, 187] width 90 height 22
click at [585, 190] on span "28-08-2025" at bounding box center [584, 187] width 19 height 7
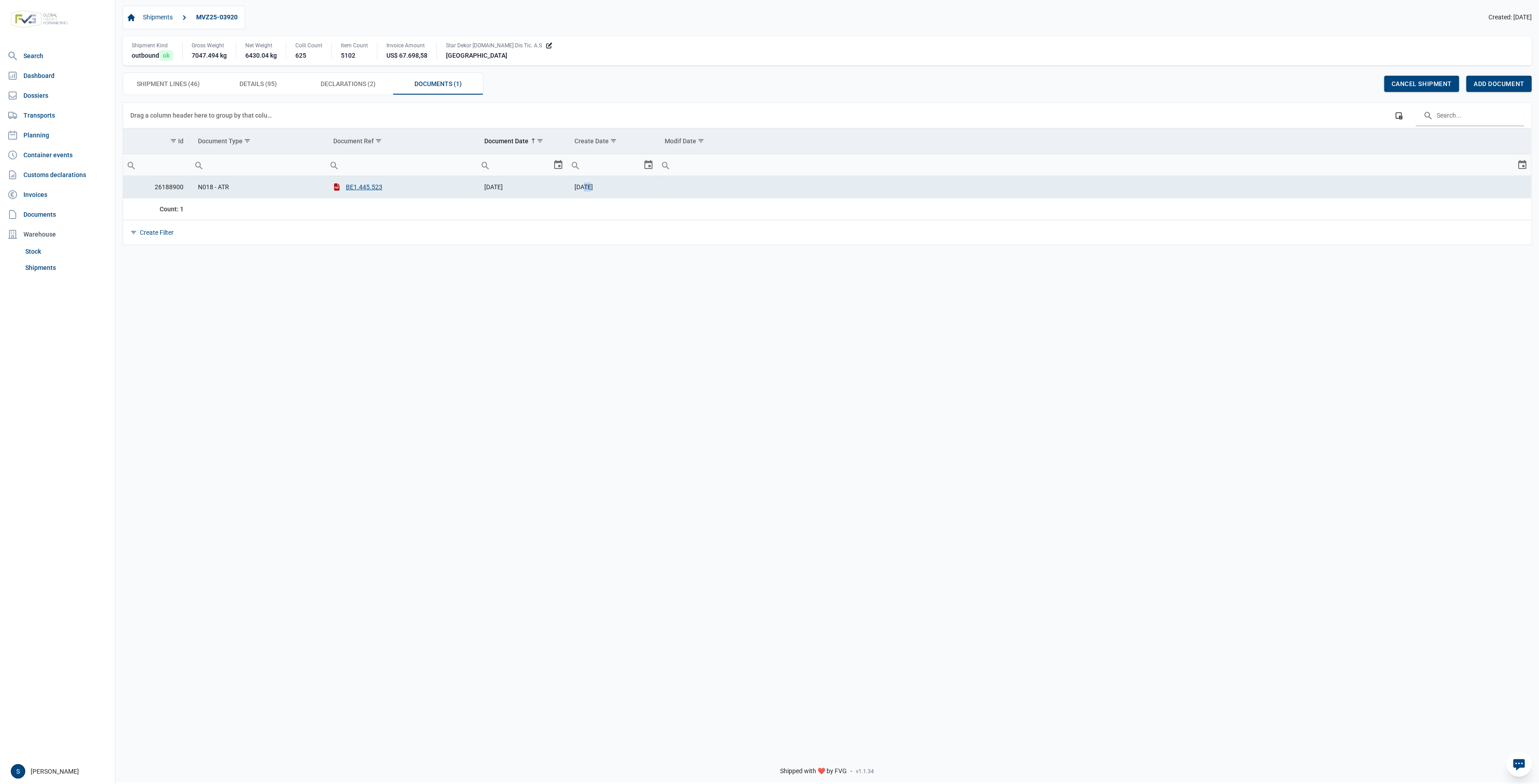
click at [585, 190] on span "28-08-2025" at bounding box center [584, 187] width 19 height 7
click at [580, 186] on span "28-08-2025" at bounding box center [584, 187] width 19 height 7
drag, startPoint x: 570, startPoint y: 188, endPoint x: 502, endPoint y: 188, distance: 68.0
click at [502, 188] on span "07-08-2025" at bounding box center [493, 187] width 19 height 7
click at [467, 188] on td "BE1.445.523" at bounding box center [401, 187] width 151 height 22
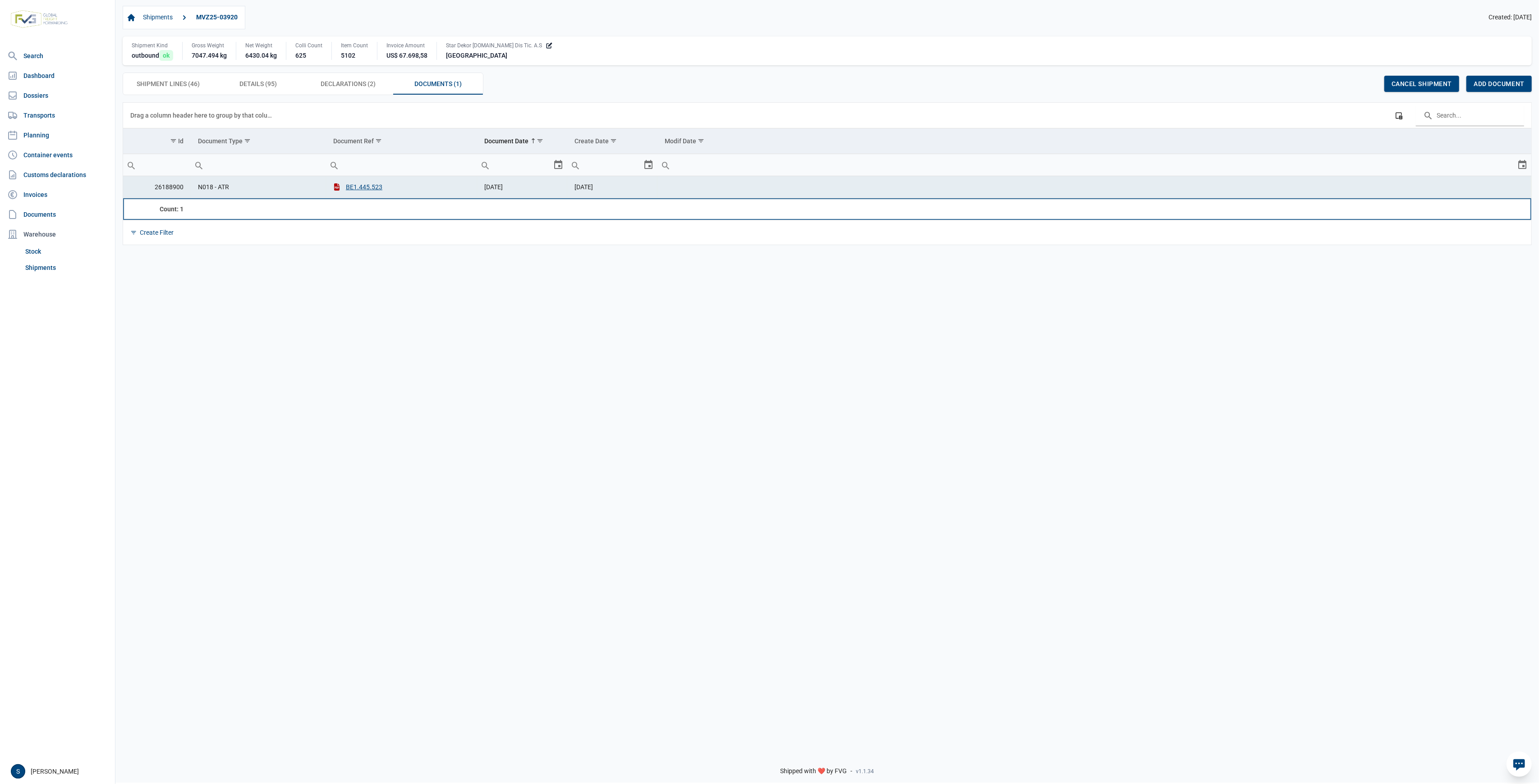
click at [1052, 205] on td "Data grid with 1 rows and 6 columns" at bounding box center [1094, 209] width 874 height 21
